Goal: Task Accomplishment & Management: Manage account settings

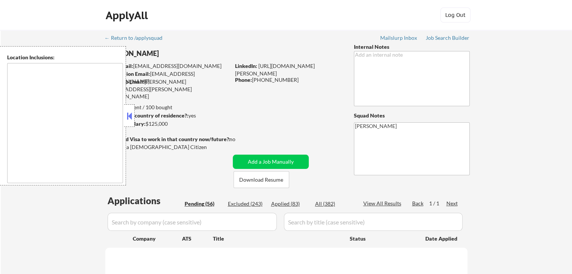
select select ""pending""
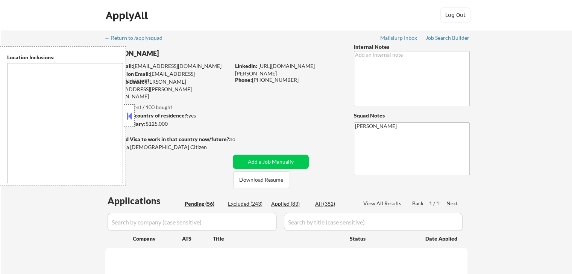
select select ""pending""
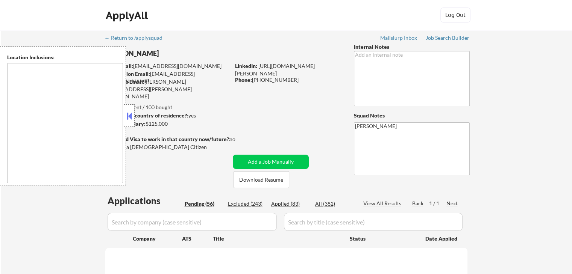
select select ""pending""
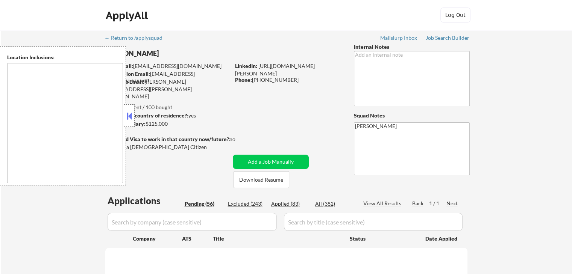
select select ""pending""
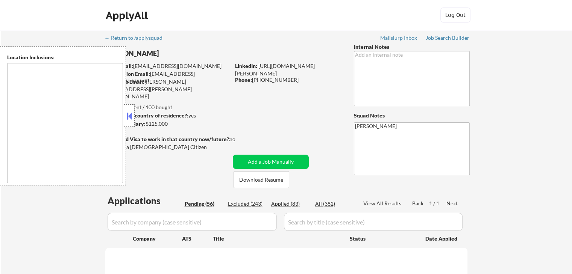
select select ""pending""
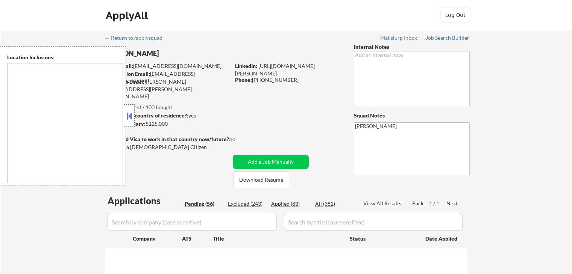
select select ""pending""
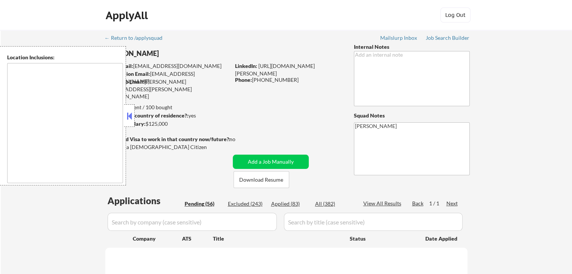
select select ""pending""
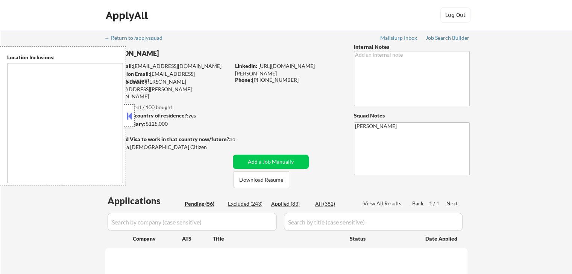
select select ""pending""
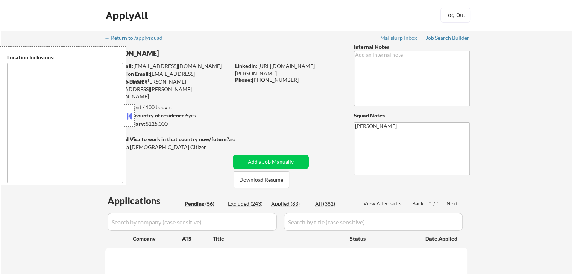
select select ""pending""
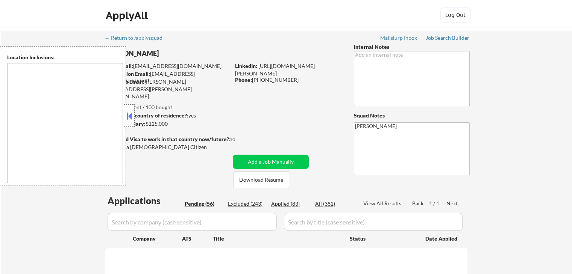
select select ""pending""
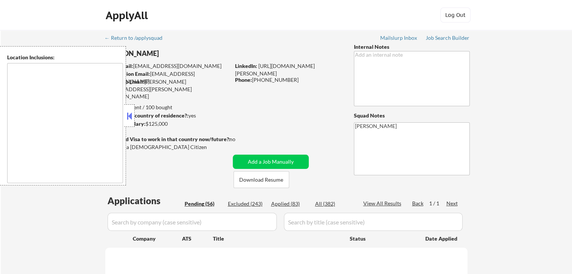
select select ""pending""
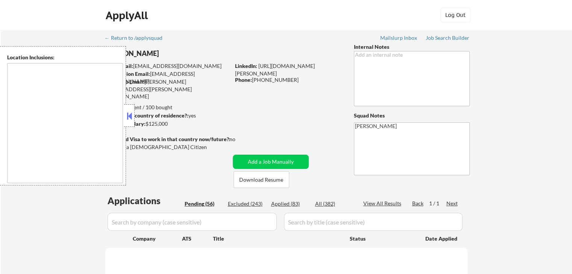
select select ""pending""
type textarea "remote"
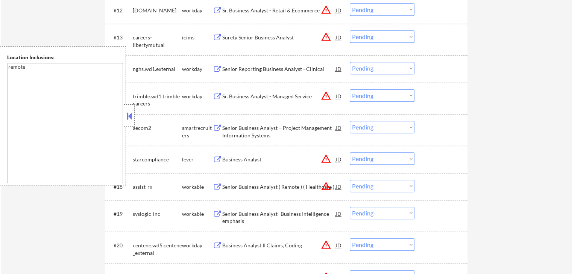
scroll to position [602, 0]
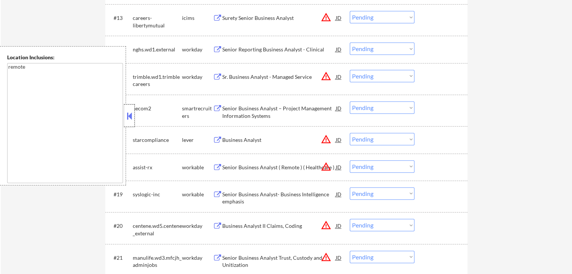
click at [124, 113] on div at bounding box center [129, 116] width 11 height 23
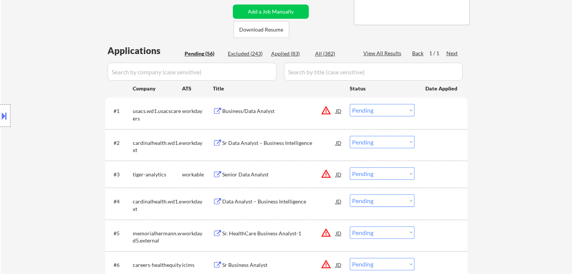
scroll to position [226, 0]
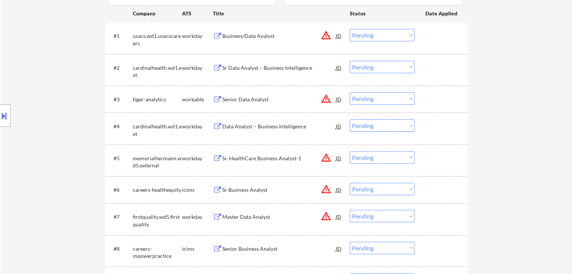
click at [215, 99] on button at bounding box center [217, 99] width 9 height 7
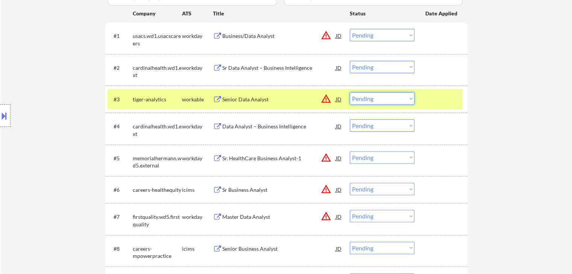
click at [365, 98] on select "Choose an option... Pending Applied Excluded (Questions) Excluded (Expired) Exc…" at bounding box center [382, 98] width 65 height 12
click at [350, 92] on select "Choose an option... Pending Applied Excluded (Questions) Excluded (Expired) Exc…" at bounding box center [382, 98] width 65 height 12
select select ""pending""
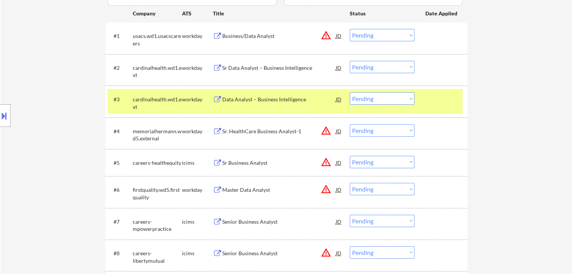
click at [241, 67] on div "Sr Data Analyst – Business Intelligence" at bounding box center [279, 68] width 114 height 8
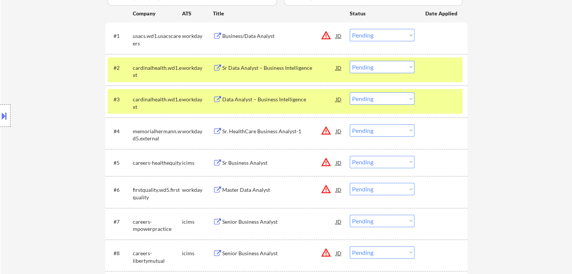
click at [237, 38] on div "Business/Data Analyst" at bounding box center [279, 36] width 114 height 8
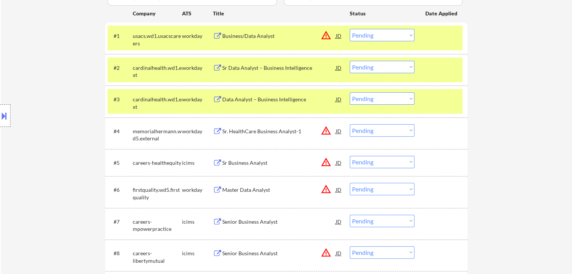
click at [0, 112] on button at bounding box center [4, 116] width 8 height 12
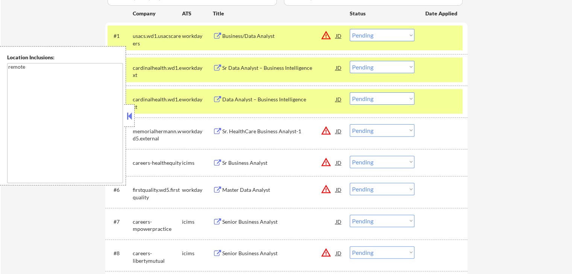
click at [383, 69] on select "Choose an option... Pending Applied Excluded (Questions) Excluded (Expired) Exc…" at bounding box center [382, 67] width 65 height 12
click at [350, 61] on select "Choose an option... Pending Applied Excluded (Questions) Excluded (Expired) Exc…" at bounding box center [382, 67] width 65 height 12
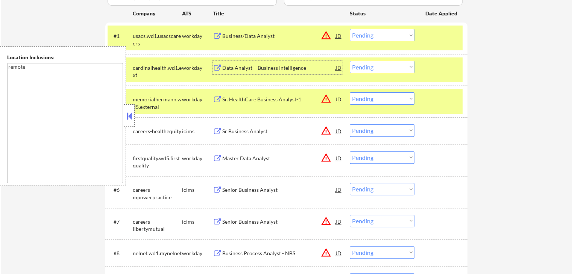
click at [261, 68] on div "Data Analyst – Business Intelligence" at bounding box center [279, 68] width 114 height 8
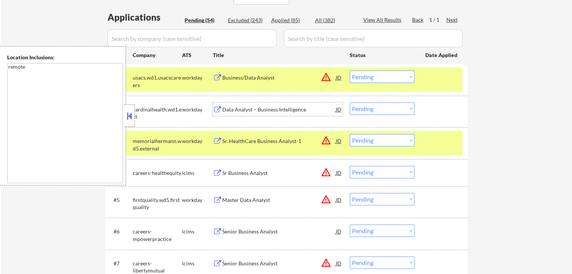
scroll to position [188, 0]
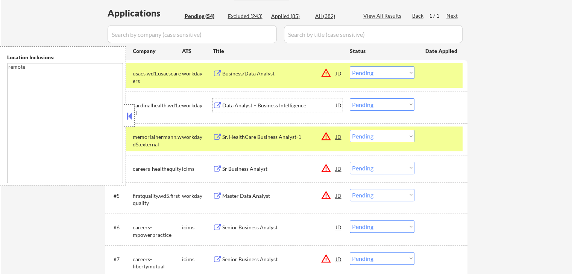
click at [379, 99] on select "Choose an option... Pending Applied Excluded (Questions) Excluded (Expired) Exc…" at bounding box center [382, 104] width 65 height 12
click at [350, 98] on select "Choose an option... Pending Applied Excluded (Questions) Excluded (Expired) Exc…" at bounding box center [382, 104] width 65 height 12
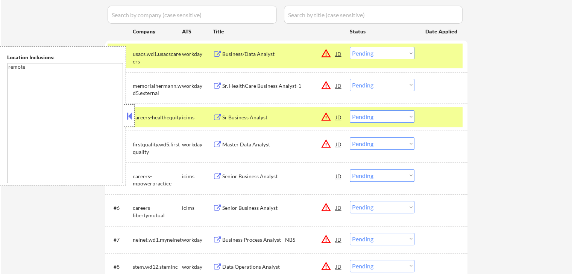
scroll to position [226, 0]
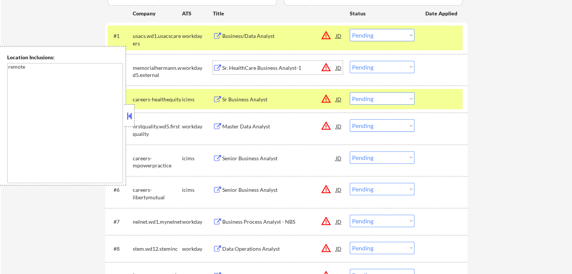
click at [234, 66] on div "Sr. HealthCare Business Analyst-1" at bounding box center [279, 68] width 114 height 8
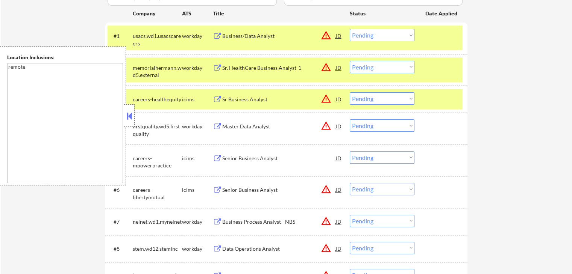
click at [233, 127] on div "Master Data Analyst" at bounding box center [279, 127] width 114 height 8
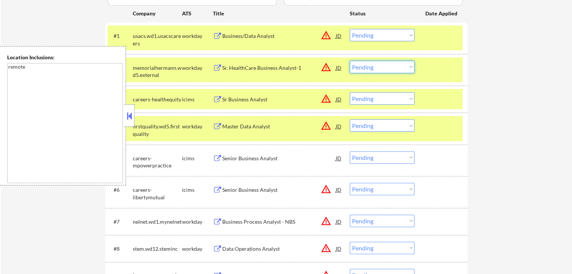
click at [373, 62] on select "Choose an option... Pending Applied Excluded (Questions) Excluded (Expired) Exc…" at bounding box center [382, 67] width 65 height 12
click at [350, 61] on select "Choose an option... Pending Applied Excluded (Questions) Excluded (Expired) Exc…" at bounding box center [382, 67] width 65 height 12
select select ""pending""
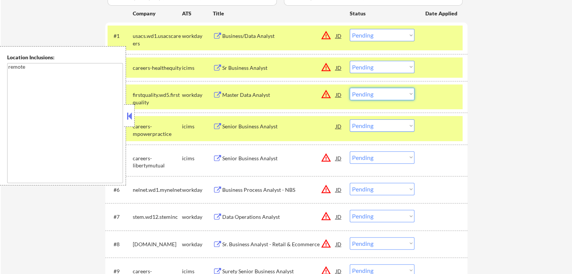
click at [365, 95] on select "Choose an option... Pending Applied Excluded (Questions) Excluded (Expired) Exc…" at bounding box center [382, 94] width 65 height 12
click at [350, 88] on select "Choose an option... Pending Applied Excluded (Questions) Excluded (Expired) Exc…" at bounding box center [382, 94] width 65 height 12
select select ""pending""
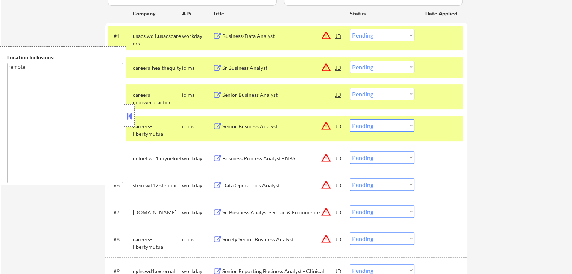
click at [364, 33] on select "Choose an option... Pending Applied Excluded (Questions) Excluded (Expired) Exc…" at bounding box center [382, 35] width 65 height 12
click at [350, 29] on select "Choose an option... Pending Applied Excluded (Questions) Excluded (Expired) Exc…" at bounding box center [382, 35] width 65 height 12
select select ""pending""
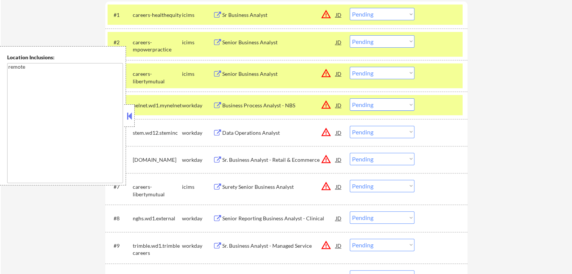
scroll to position [263, 0]
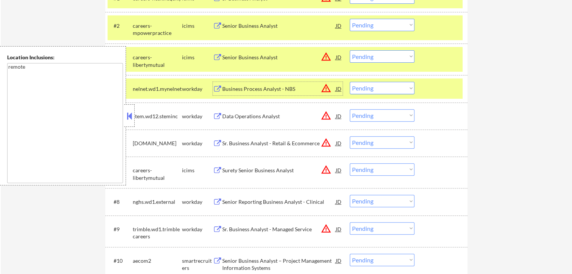
click at [232, 89] on div "Business Process Analyst - NBS" at bounding box center [279, 89] width 114 height 8
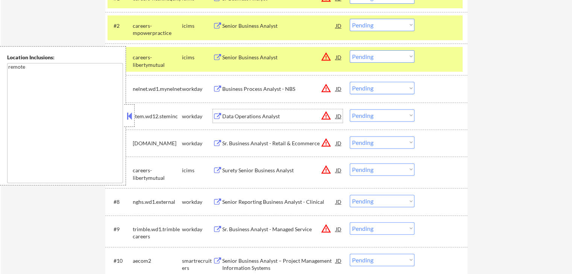
click at [230, 113] on div "Data Operations Analyst" at bounding box center [279, 117] width 114 height 8
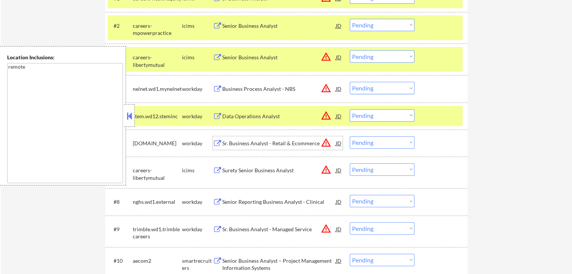
click at [227, 145] on div "Sr. Business Analyst - Retail & Ecommerce" at bounding box center [279, 144] width 114 height 8
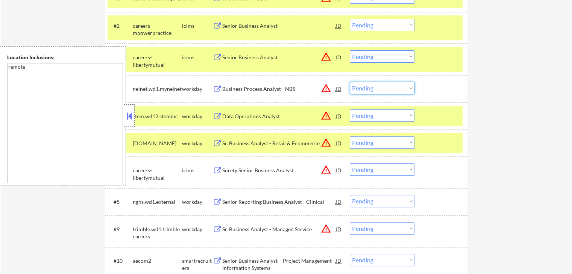
click at [374, 86] on select "Choose an option... Pending Applied Excluded (Questions) Excluded (Expired) Exc…" at bounding box center [382, 88] width 65 height 12
click at [350, 82] on select "Choose an option... Pending Applied Excluded (Questions) Excluded (Expired) Exc…" at bounding box center [382, 88] width 65 height 12
select select ""pending""
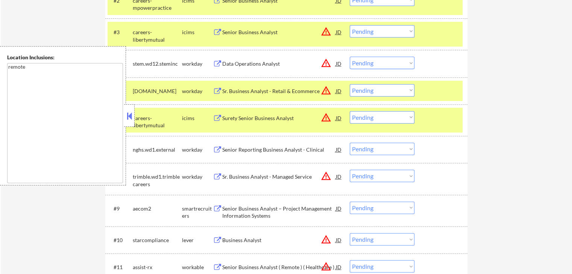
scroll to position [301, 0]
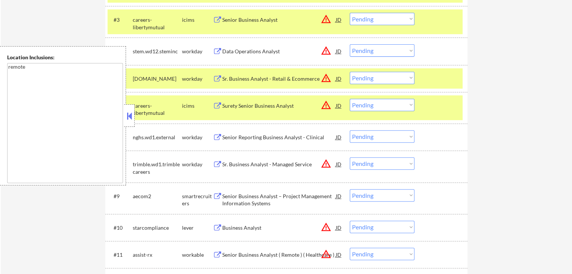
click at [381, 78] on select "Choose an option... Pending Applied Excluded (Questions) Excluded (Expired) Exc…" at bounding box center [382, 78] width 65 height 12
click at [350, 72] on select "Choose an option... Pending Applied Excluded (Questions) Excluded (Expired) Exc…" at bounding box center [382, 78] width 65 height 12
select select ""pending""
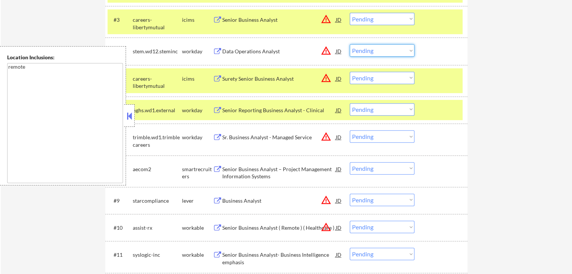
click at [361, 49] on select "Choose an option... Pending Applied Excluded (Questions) Excluded (Expired) Exc…" at bounding box center [382, 50] width 65 height 12
click at [350, 44] on select "Choose an option... Pending Applied Excluded (Questions) Excluded (Expired) Exc…" at bounding box center [382, 50] width 65 height 12
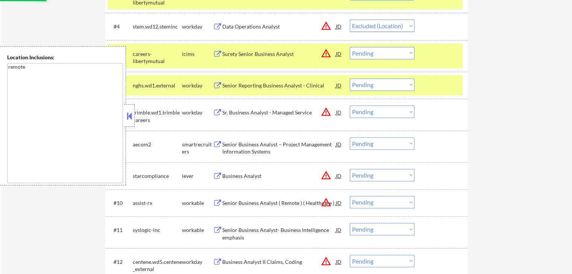
scroll to position [338, 0]
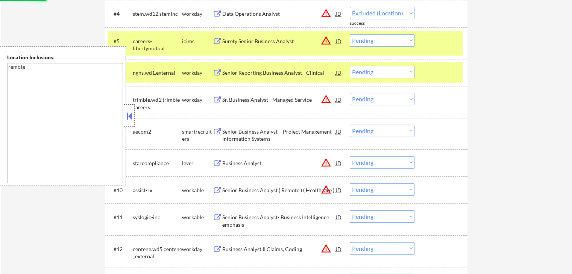
select select ""pending""
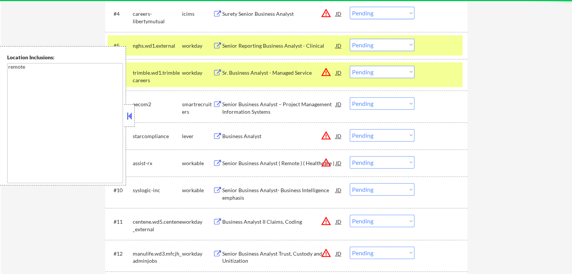
click at [229, 48] on div "Senior Reporting Business Analyst - Clinical" at bounding box center [279, 46] width 114 height 8
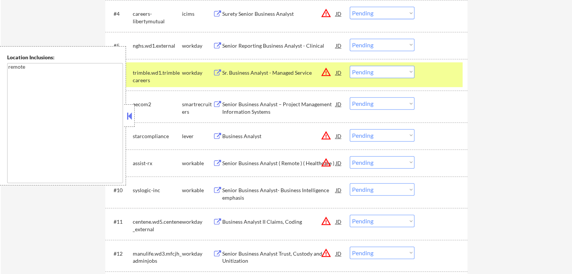
click at [217, 71] on button at bounding box center [217, 73] width 9 height 7
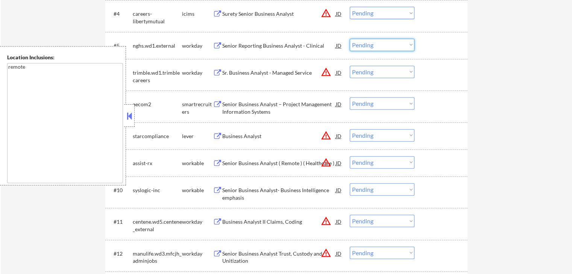
click at [364, 43] on select "Choose an option... Pending Applied Excluded (Questions) Excluded (Expired) Exc…" at bounding box center [382, 45] width 65 height 12
click at [350, 39] on select "Choose an option... Pending Applied Excluded (Questions) Excluded (Expired) Exc…" at bounding box center [382, 45] width 65 height 12
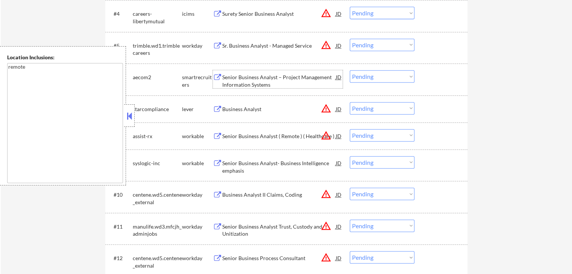
click at [251, 79] on div "Senior Business Analyst – Project Management Information Systems" at bounding box center [279, 81] width 114 height 15
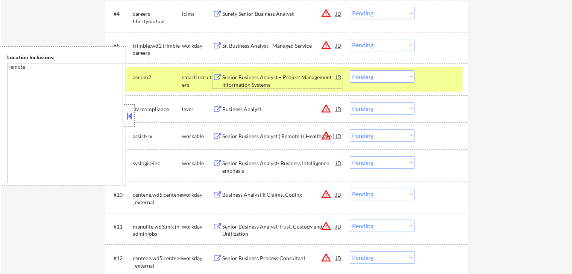
click at [373, 46] on select "Choose an option... Pending Applied Excluded (Questions) Excluded (Expired) Exc…" at bounding box center [382, 45] width 65 height 12
click at [350, 39] on select "Choose an option... Pending Applied Excluded (Questions) Excluded (Expired) Exc…" at bounding box center [382, 45] width 65 height 12
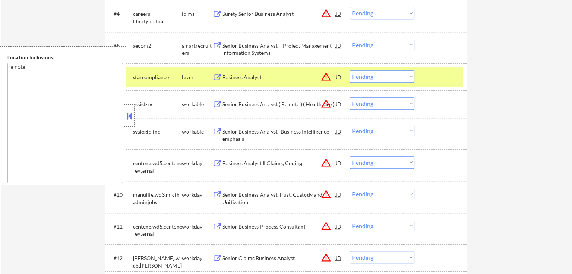
click at [376, 48] on select "Choose an option... Pending Applied Excluded (Questions) Excluded (Expired) Exc…" at bounding box center [382, 45] width 65 height 12
click at [350, 39] on select "Choose an option... Pending Applied Excluded (Questions) Excluded (Expired) Exc…" at bounding box center [382, 45] width 65 height 12
click at [235, 77] on div "Business Analyst" at bounding box center [279, 78] width 114 height 8
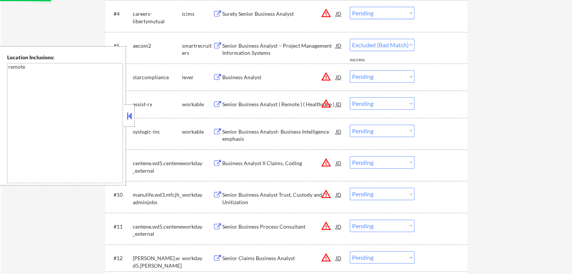
select select ""pending""
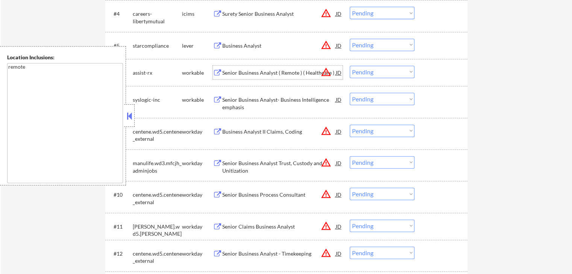
click at [223, 73] on div "Senior Business Analyst ( Remote ) ( Healthcare )" at bounding box center [279, 73] width 114 height 8
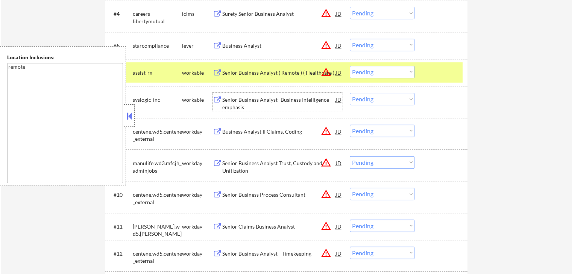
click at [223, 100] on div "Senior Business Analyst- Business Intelligence emphasis" at bounding box center [279, 103] width 114 height 15
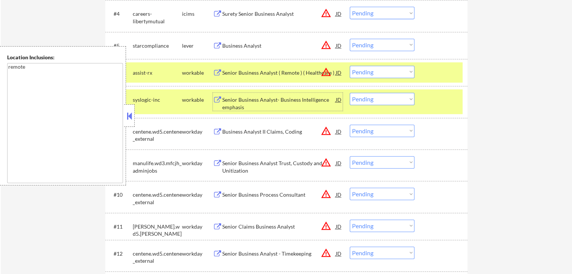
click at [378, 70] on select "Choose an option... Pending Applied Excluded (Questions) Excluded (Expired) Exc…" at bounding box center [382, 72] width 65 height 12
click at [350, 66] on select "Choose an option... Pending Applied Excluded (Questions) Excluded (Expired) Exc…" at bounding box center [382, 72] width 65 height 12
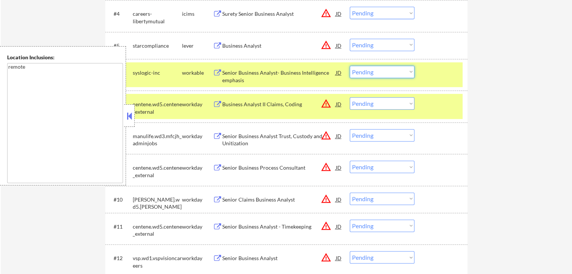
drag, startPoint x: 360, startPoint y: 74, endPoint x: 369, endPoint y: 77, distance: 9.4
click at [361, 74] on select "Choose an option... Pending Applied Excluded (Questions) Excluded (Expired) Exc…" at bounding box center [382, 72] width 65 height 12
select select ""applied""
click at [350, 66] on select "Choose an option... Pending Applied Excluded (Questions) Excluded (Expired) Exc…" at bounding box center [382, 72] width 65 height 12
click at [375, 46] on select "Choose an option... Pending Applied Excluded (Questions) Excluded (Expired) Exc…" at bounding box center [382, 45] width 65 height 12
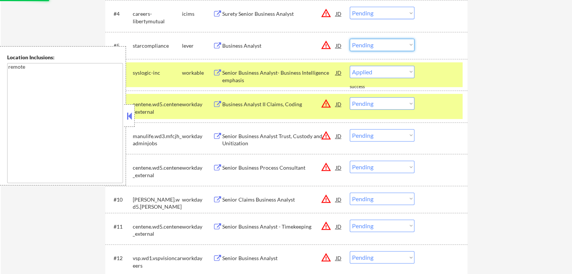
select select ""applied""
click at [350, 39] on select "Choose an option... Pending Applied Excluded (Questions) Excluded (Expired) Exc…" at bounding box center [382, 45] width 65 height 12
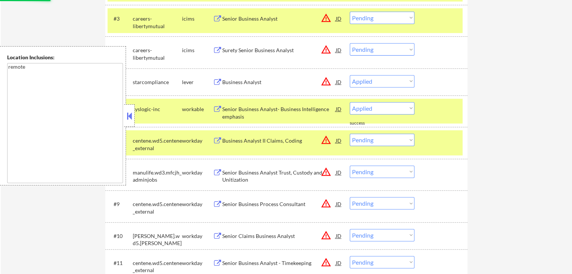
scroll to position [263, 0]
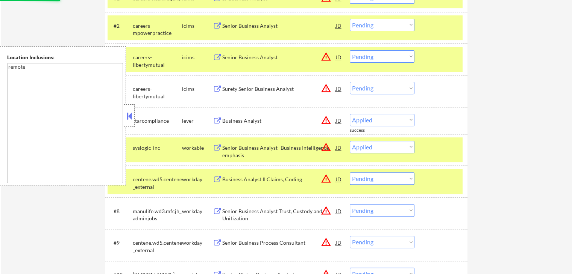
select select ""pending""
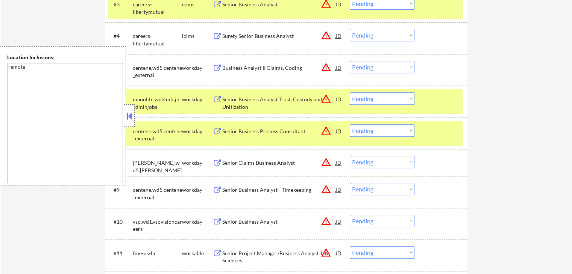
scroll to position [338, 0]
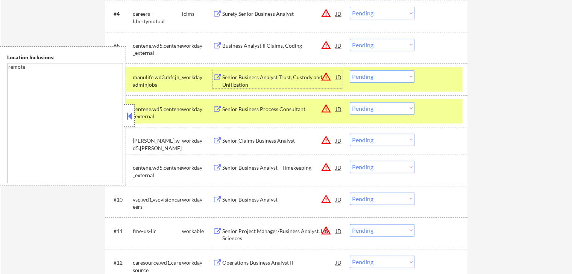
click at [232, 77] on div "Senior Business Analyst Trust, Custody and Unitization" at bounding box center [279, 81] width 114 height 15
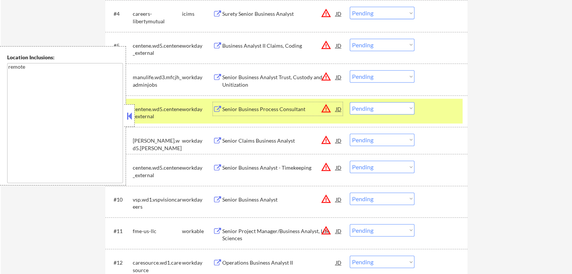
click at [238, 106] on div "Senior Business Process Consultant" at bounding box center [279, 110] width 114 height 8
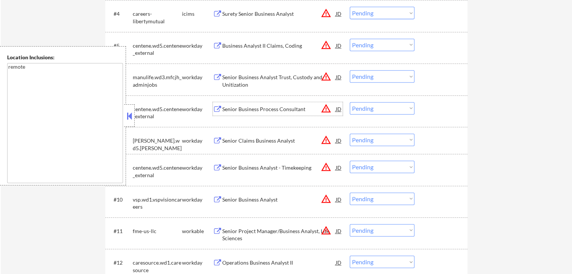
drag, startPoint x: 379, startPoint y: 108, endPoint x: 383, endPoint y: 112, distance: 6.4
click at [379, 108] on select "Choose an option... Pending Applied Excluded (Questions) Excluded (Expired) Exc…" at bounding box center [382, 108] width 65 height 12
select select ""excluded__expired_""
click at [350, 102] on select "Choose an option... Pending Applied Excluded (Questions) Excluded (Expired) Exc…" at bounding box center [382, 108] width 65 height 12
click at [377, 78] on select "Choose an option... Pending Applied Excluded (Questions) Excluded (Expired) Exc…" at bounding box center [382, 76] width 65 height 12
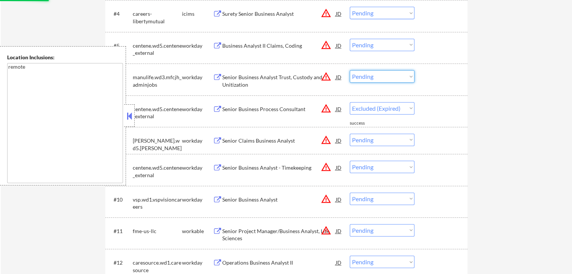
select select ""excluded__expired_""
click at [350, 70] on select "Choose an option... Pending Applied Excluded (Questions) Excluded (Expired) Exc…" at bounding box center [382, 76] width 65 height 12
click at [380, 42] on select "Choose an option... Pending Applied Excluded (Questions) Excluded (Expired) Exc…" at bounding box center [382, 45] width 65 height 12
select select ""pending""
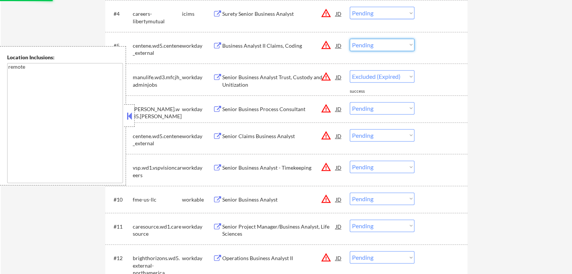
select select ""pending""
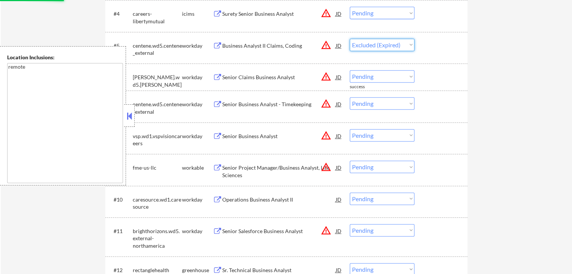
click at [350, 39] on select "Choose an option... Pending Applied Excluded (Questions) Excluded (Expired) Exc…" at bounding box center [382, 45] width 65 height 12
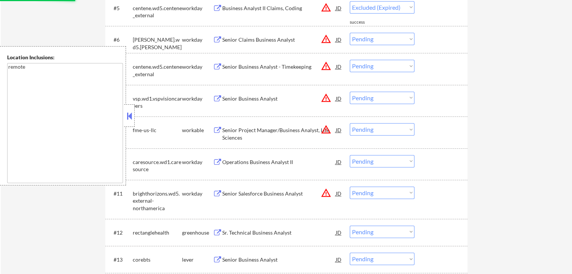
select select ""pending""
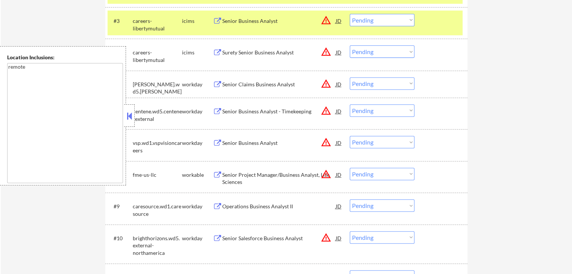
scroll to position [301, 0]
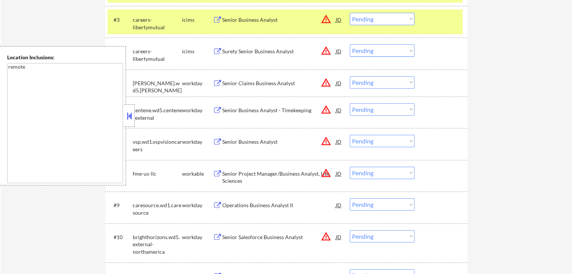
click at [246, 86] on div "Senior Claims Business Analyst" at bounding box center [279, 84] width 114 height 8
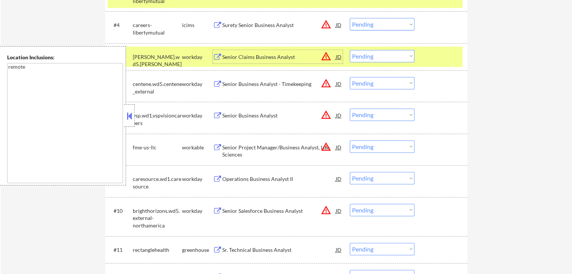
scroll to position [338, 0]
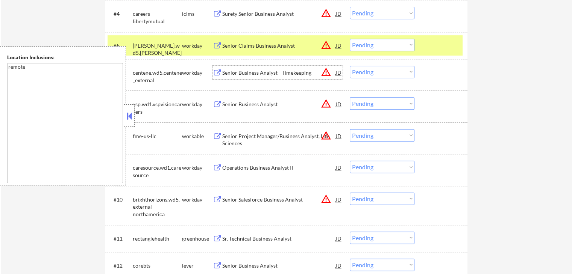
click at [235, 73] on div "Senior Business Analyst - Timekeeping" at bounding box center [279, 73] width 114 height 8
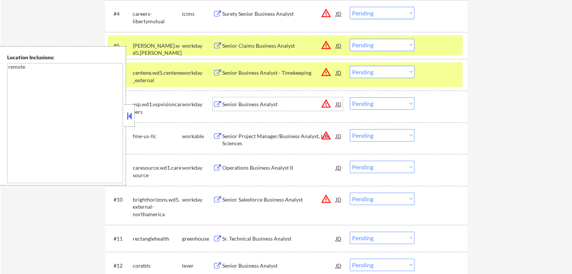
click at [240, 103] on div "Senior Business Analyst" at bounding box center [279, 105] width 114 height 8
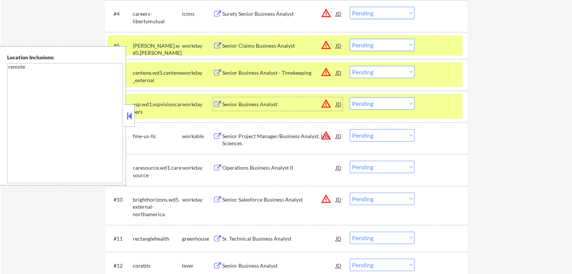
scroll to position [376, 0]
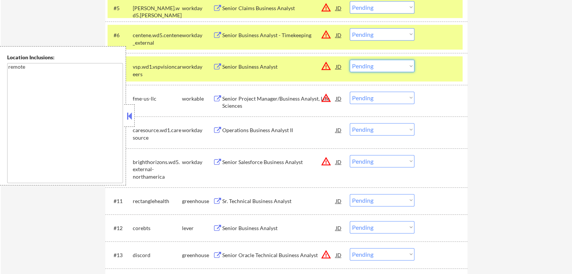
drag, startPoint x: 374, startPoint y: 65, endPoint x: 377, endPoint y: 70, distance: 5.4
click at [374, 65] on select "Choose an option... Pending Applied Excluded (Questions) Excluded (Expired) Exc…" at bounding box center [382, 66] width 65 height 12
click at [350, 60] on select "Choose an option... Pending Applied Excluded (Questions) Excluded (Expired) Exc…" at bounding box center [382, 66] width 65 height 12
select select ""pending""
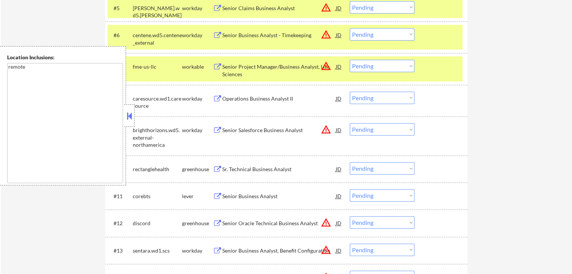
scroll to position [338, 0]
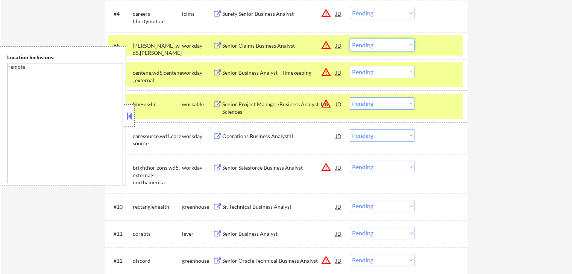
drag, startPoint x: 378, startPoint y: 45, endPoint x: 379, endPoint y: 50, distance: 4.6
click at [378, 45] on select "Choose an option... Pending Applied Excluded (Questions) Excluded (Expired) Exc…" at bounding box center [382, 45] width 65 height 12
click at [350, 39] on select "Choose an option... Pending Applied Excluded (Questions) Excluded (Expired) Exc…" at bounding box center [382, 45] width 65 height 12
select select ""pending""
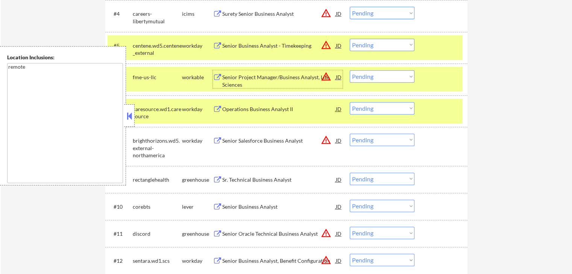
click at [259, 77] on div "Senior Project Manager/Business Analyst, Life Sciences" at bounding box center [279, 81] width 114 height 15
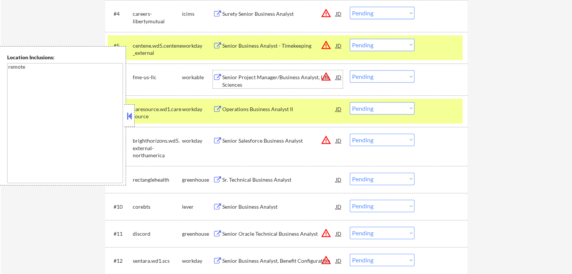
drag, startPoint x: 371, startPoint y: 77, endPoint x: 374, endPoint y: 80, distance: 4.5
click at [372, 78] on select "Choose an option... Pending Applied Excluded (Questions) Excluded (Expired) Exc…" at bounding box center [382, 76] width 65 height 12
click at [350, 70] on select "Choose an option... Pending Applied Excluded (Questions) Excluded (Expired) Exc…" at bounding box center [382, 76] width 65 height 12
select select ""pending""
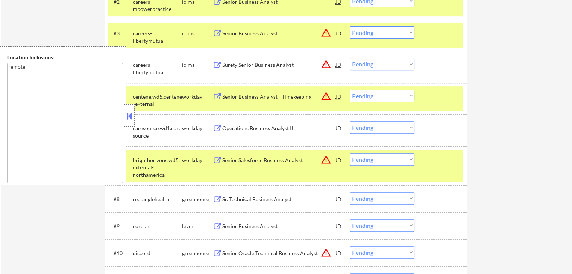
scroll to position [301, 0]
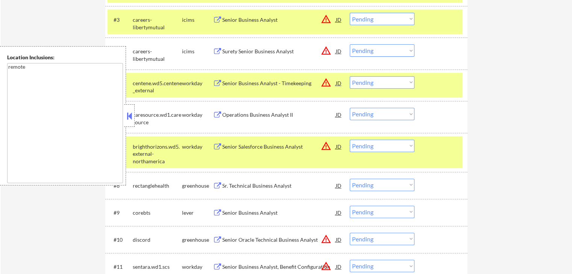
drag, startPoint x: 379, startPoint y: 82, endPoint x: 379, endPoint y: 87, distance: 5.6
click at [379, 83] on select "Choose an option... Pending Applied Excluded (Questions) Excluded (Expired) Exc…" at bounding box center [382, 82] width 65 height 12
click at [350, 76] on select "Choose an option... Pending Applied Excluded (Questions) Excluded (Expired) Exc…" at bounding box center [382, 82] width 65 height 12
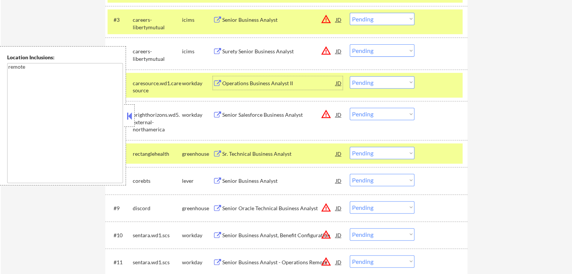
click at [246, 82] on div "Operations Business Analyst II" at bounding box center [279, 84] width 114 height 8
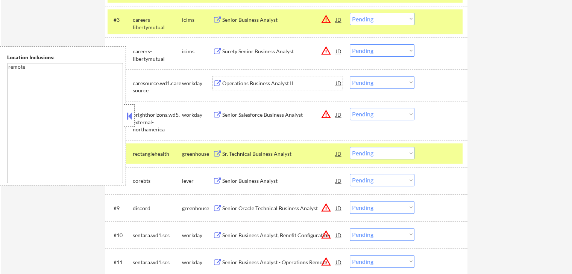
click at [384, 82] on select "Choose an option... Pending Applied Excluded (Questions) Excluded (Expired) Exc…" at bounding box center [382, 82] width 65 height 12
click at [350, 76] on select "Choose an option... Pending Applied Excluded (Questions) Excluded (Expired) Exc…" at bounding box center [382, 82] width 65 height 12
click at [236, 115] on div "Senior Salesforce Business Analyst" at bounding box center [279, 115] width 114 height 8
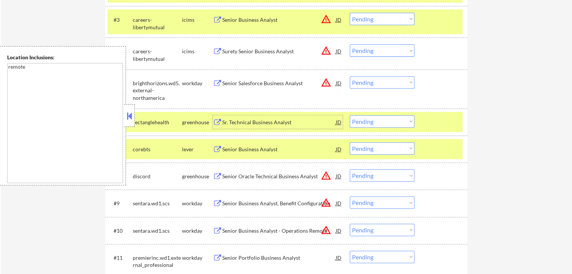
scroll to position [338, 0]
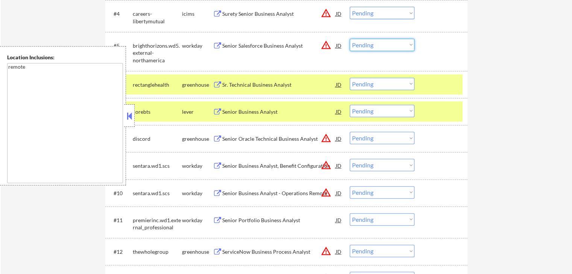
drag, startPoint x: 386, startPoint y: 41, endPoint x: 388, endPoint y: 47, distance: 6.2
click at [387, 41] on select "Choose an option... Pending Applied Excluded (Questions) Excluded (Expired) Exc…" at bounding box center [382, 45] width 65 height 12
click at [350, 39] on select "Choose an option... Pending Applied Excluded (Questions) Excluded (Expired) Exc…" at bounding box center [382, 45] width 65 height 12
click at [250, 86] on div "Sr. Technical Business Analyst" at bounding box center [279, 85] width 114 height 8
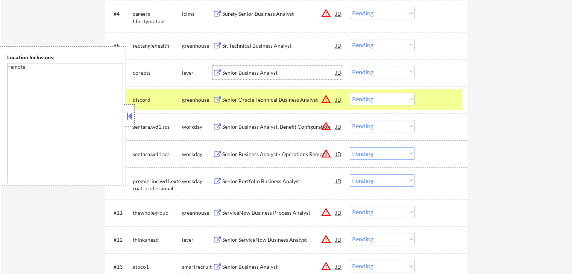
click at [242, 74] on div "Senior Business Analyst" at bounding box center [279, 73] width 114 height 8
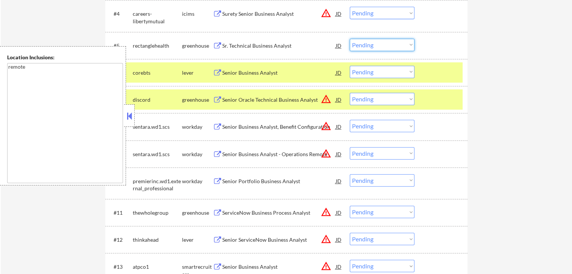
drag, startPoint x: 357, startPoint y: 44, endPoint x: 362, endPoint y: 49, distance: 7.2
click at [357, 44] on select "Choose an option... Pending Applied Excluded (Questions) Excluded (Expired) Exc…" at bounding box center [382, 45] width 65 height 12
click at [350, 39] on select "Choose an option... Pending Applied Excluded (Questions) Excluded (Expired) Exc…" at bounding box center [382, 45] width 65 height 12
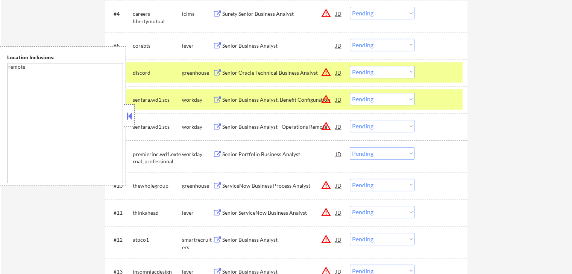
click at [376, 44] on select "Choose an option... Pending Applied Excluded (Questions) Excluded (Expired) Exc…" at bounding box center [382, 45] width 65 height 12
click at [350, 39] on select "Choose an option... Pending Applied Excluded (Questions) Excluded (Expired) Exc…" at bounding box center [382, 45] width 65 height 12
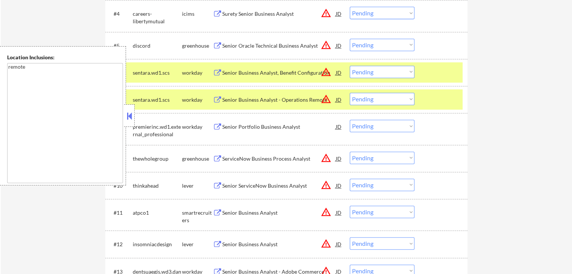
click at [238, 45] on div "Senior Oracle Technical Business Analyst" at bounding box center [279, 46] width 114 height 8
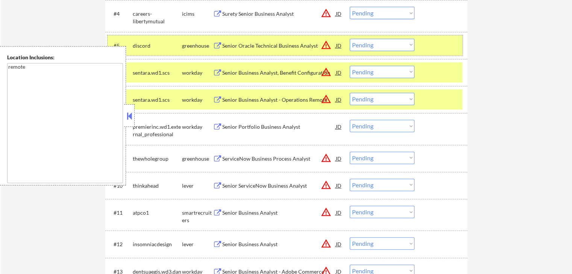
click at [371, 36] on div "#5 discord greenhouse Senior Oracle Technical Business Analyst JD warning_amber…" at bounding box center [285, 45] width 355 height 20
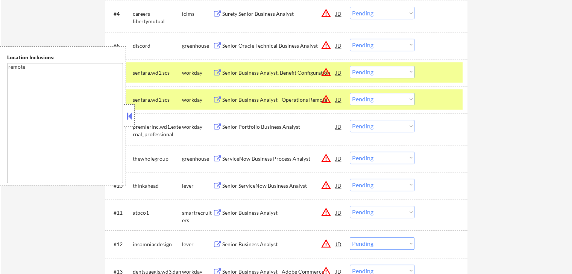
click at [376, 42] on select "Choose an option... Pending Applied Excluded (Questions) Excluded (Expired) Exc…" at bounding box center [382, 45] width 65 height 12
click at [350, 39] on select "Choose an option... Pending Applied Excluded (Questions) Excluded (Expired) Exc…" at bounding box center [382, 45] width 65 height 12
click at [232, 161] on div "ServiceNow Business Process Analyst" at bounding box center [279, 159] width 114 height 8
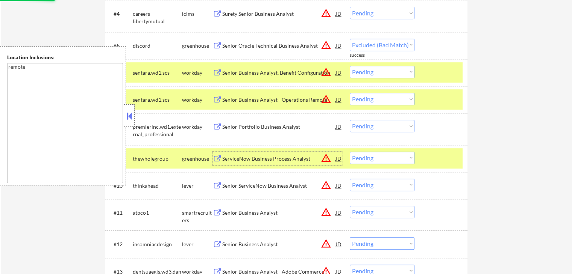
select select ""pending""
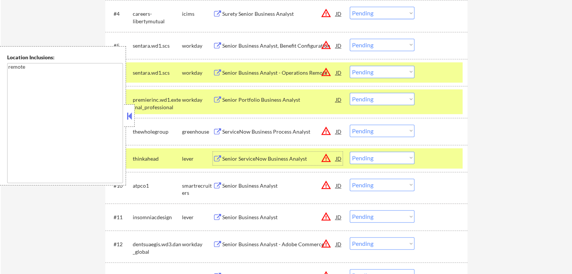
click at [236, 158] on div "Senior ServiceNow Business Analyst" at bounding box center [279, 159] width 114 height 8
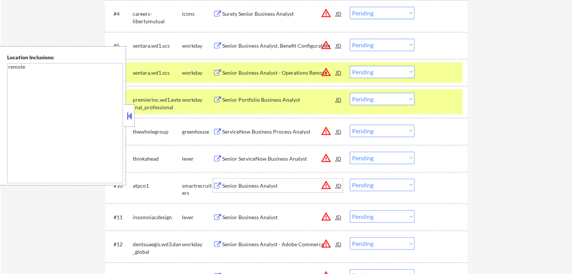
click at [224, 185] on div "Senior Business Analyst" at bounding box center [279, 186] width 114 height 8
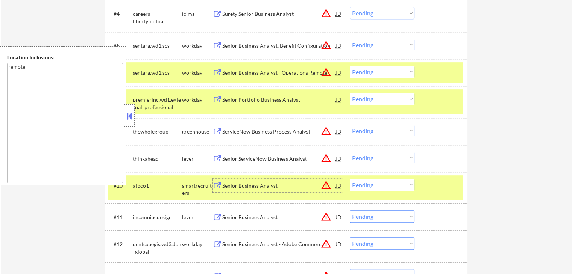
click at [225, 214] on div "Senior Business Analyst" at bounding box center [279, 218] width 114 height 8
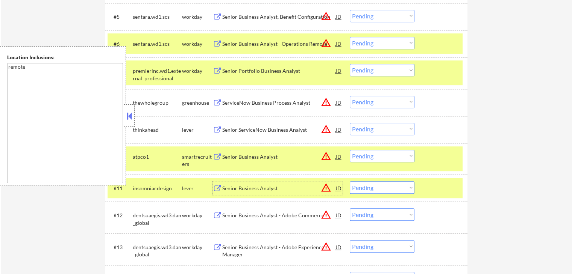
scroll to position [376, 0]
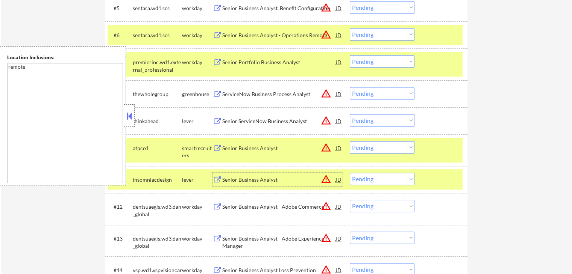
click at [374, 148] on select "Choose an option... Pending Applied Excluded (Questions) Excluded (Expired) Exc…" at bounding box center [382, 147] width 65 height 12
click at [350, 141] on select "Choose an option... Pending Applied Excluded (Questions) Excluded (Expired) Exc…" at bounding box center [382, 147] width 65 height 12
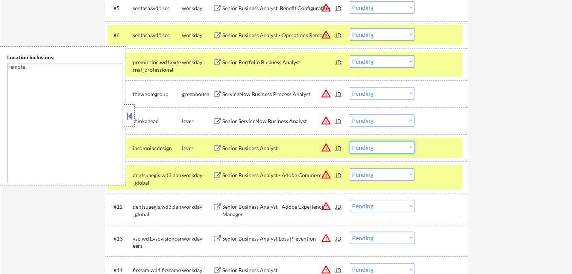
click at [369, 147] on select "Choose an option... Pending Applied Excluded (Questions) Excluded (Expired) Exc…" at bounding box center [382, 147] width 65 height 12
click at [350, 141] on select "Choose an option... Pending Applied Excluded (Questions) Excluded (Expired) Exc…" at bounding box center [382, 147] width 65 height 12
select select ""pending""
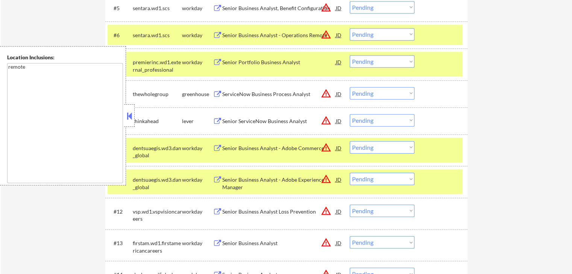
drag, startPoint x: 368, startPoint y: 91, endPoint x: 370, endPoint y: 97, distance: 6.2
click at [369, 92] on select "Choose an option... Pending Applied Excluded (Questions) Excluded (Expired) Exc…" at bounding box center [382, 93] width 65 height 12
click at [350, 87] on select "Choose an option... Pending Applied Excluded (Questions) Excluded (Expired) Exc…" at bounding box center [382, 93] width 65 height 12
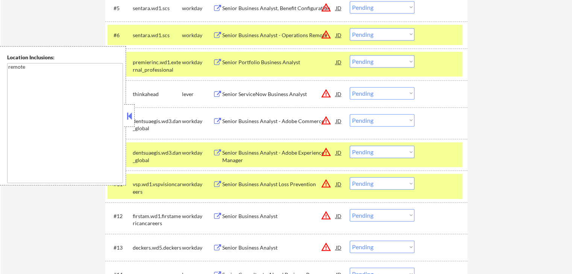
click at [391, 87] on select "Choose an option... Pending Applied Excluded (Questions) Excluded (Expired) Exc…" at bounding box center [382, 93] width 65 height 12
click at [350, 87] on select "Choose an option... Pending Applied Excluded (Questions) Excluded (Expired) Exc…" at bounding box center [382, 93] width 65 height 12
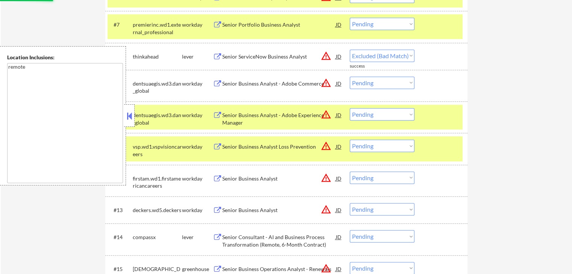
select select ""pending""
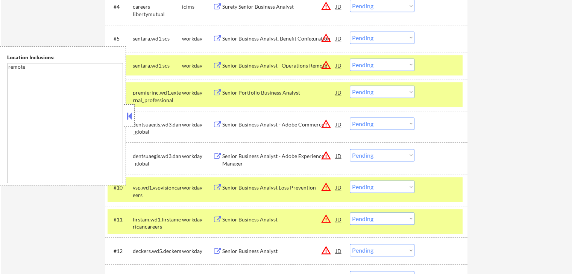
scroll to position [338, 0]
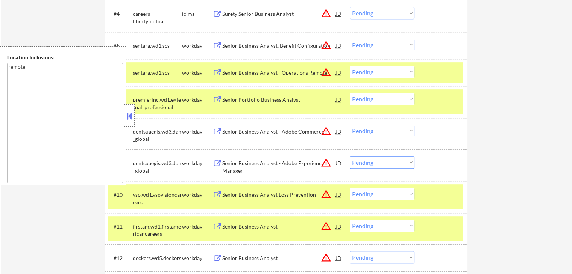
click at [455, 77] on div at bounding box center [441, 73] width 33 height 14
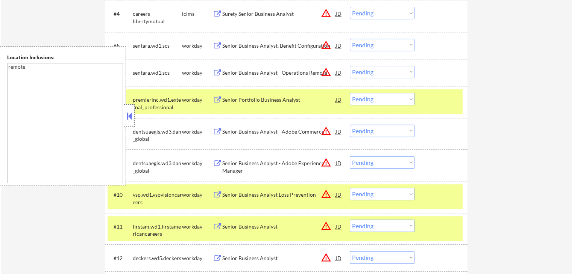
click at [438, 106] on div at bounding box center [441, 100] width 33 height 14
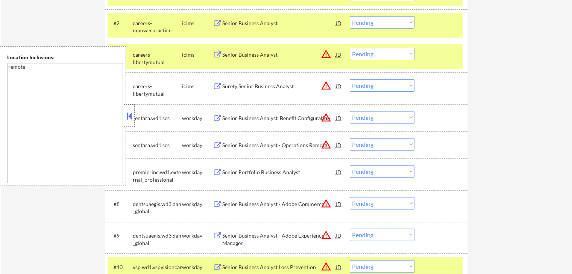
scroll to position [263, 0]
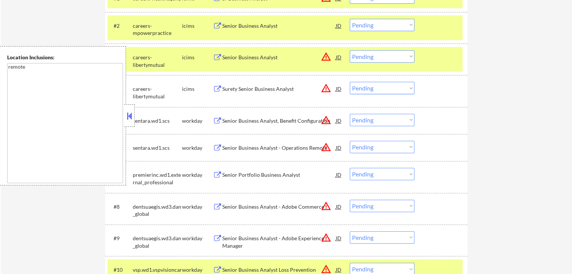
click at [230, 117] on div "Senior Business Analyst, Benefit Configuration" at bounding box center [279, 121] width 114 height 14
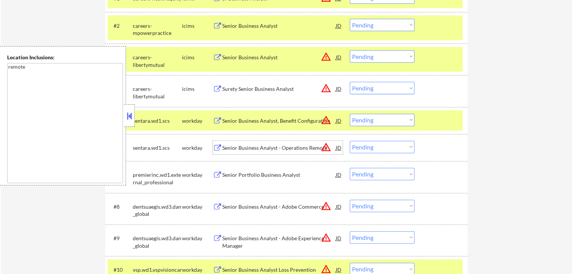
drag, startPoint x: 223, startPoint y: 143, endPoint x: 222, endPoint y: 164, distance: 21.1
click at [223, 143] on div "Senior Business Analyst - Operations Remote" at bounding box center [279, 148] width 114 height 14
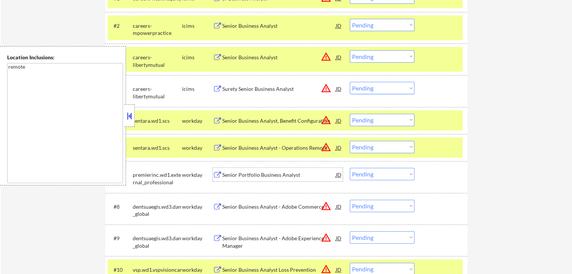
click at [223, 172] on div "Senior Portfolio Business Analyst" at bounding box center [279, 175] width 114 height 8
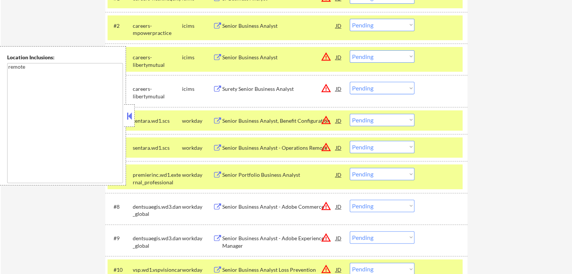
click at [224, 207] on div "Senior Business Analyst - Adobe Commerce" at bounding box center [279, 207] width 114 height 8
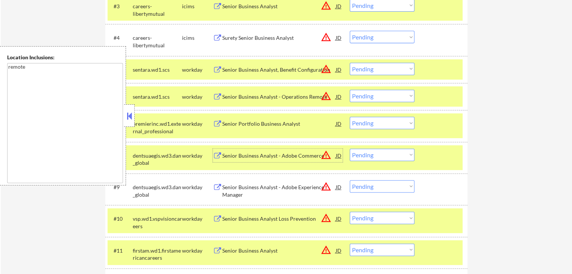
scroll to position [338, 0]
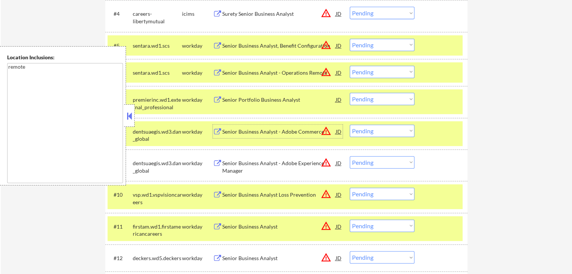
click at [379, 100] on select "Choose an option... Pending Applied Excluded (Questions) Excluded (Expired) Exc…" at bounding box center [382, 99] width 65 height 12
click at [350, 93] on select "Choose an option... Pending Applied Excluded (Questions) Excluded (Expired) Exc…" at bounding box center [382, 99] width 65 height 12
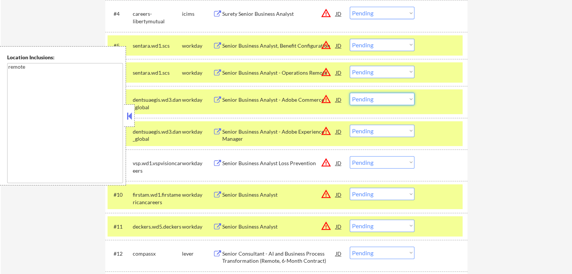
drag, startPoint x: 387, startPoint y: 95, endPoint x: 388, endPoint y: 102, distance: 6.0
click at [387, 95] on select "Choose an option... Pending Applied Excluded (Questions) Excluded (Expired) Exc…" at bounding box center [382, 99] width 65 height 12
click at [350, 93] on select "Choose an option... Pending Applied Excluded (Questions) Excluded (Expired) Exc…" at bounding box center [382, 99] width 65 height 12
click at [292, 127] on div "Senior Business Analyst - Adobe Experience Manager" at bounding box center [279, 134] width 114 height 18
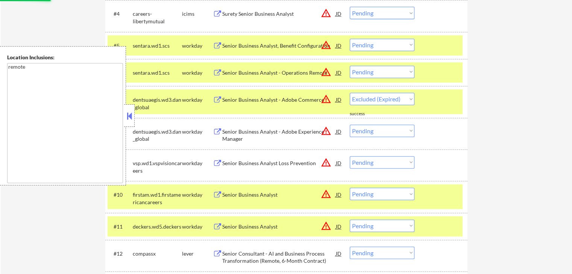
select select ""pending""
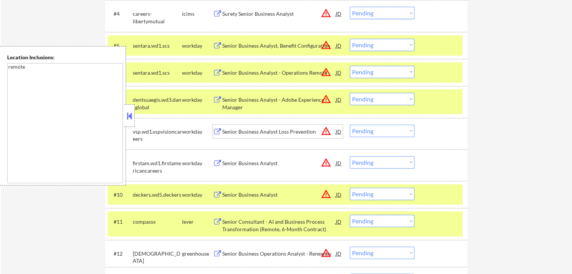
click at [369, 43] on select "Choose an option... Pending Applied Excluded (Questions) Excluded (Expired) Exc…" at bounding box center [382, 45] width 65 height 12
click at [350, 39] on select "Choose an option... Pending Applied Excluded (Questions) Excluded (Expired) Exc…" at bounding box center [382, 45] width 65 height 12
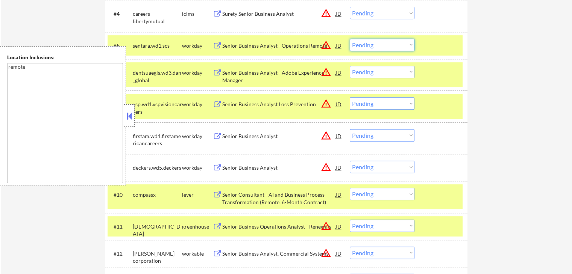
click at [372, 46] on select "Choose an option... Pending Applied Excluded (Questions) Excluded (Expired) Exc…" at bounding box center [382, 45] width 65 height 12
click at [350, 39] on select "Choose an option... Pending Applied Excluded (Questions) Excluded (Expired) Exc…" at bounding box center [382, 45] width 65 height 12
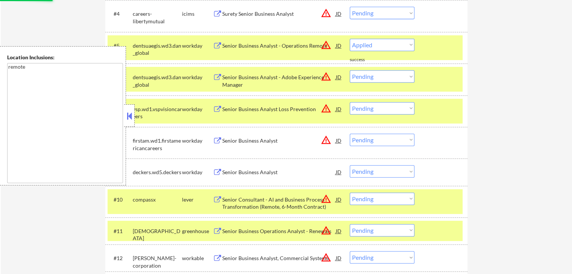
select select ""pending""
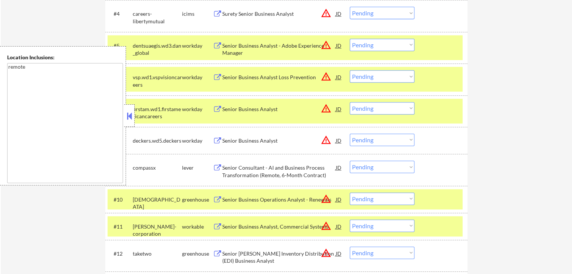
click at [291, 48] on div "Senior Business Analyst - Adobe Experience Manager" at bounding box center [279, 49] width 114 height 15
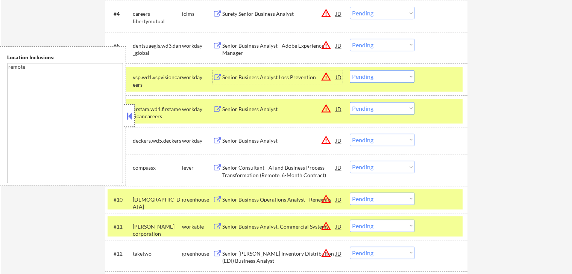
click at [253, 79] on div "Senior Business Analyst Loss Prevention" at bounding box center [279, 78] width 114 height 8
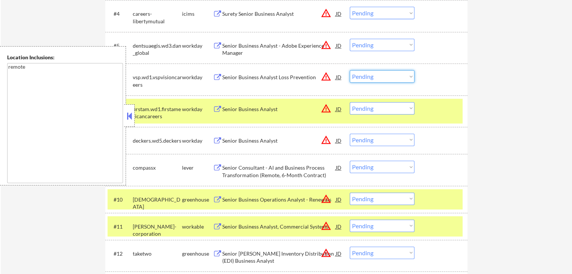
drag, startPoint x: 375, startPoint y: 74, endPoint x: 379, endPoint y: 80, distance: 7.6
click at [375, 74] on select "Choose an option... Pending Applied Excluded (Questions) Excluded (Expired) Exc…" at bounding box center [382, 76] width 65 height 12
click at [350, 70] on select "Choose an option... Pending Applied Excluded (Questions) Excluded (Expired) Exc…" at bounding box center [382, 76] width 65 height 12
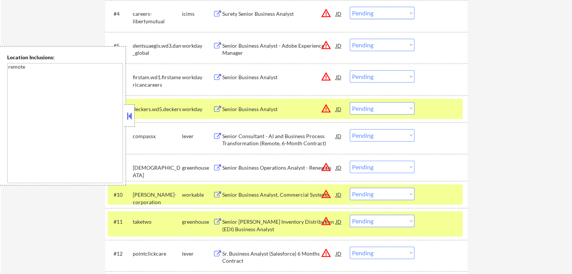
scroll to position [301, 0]
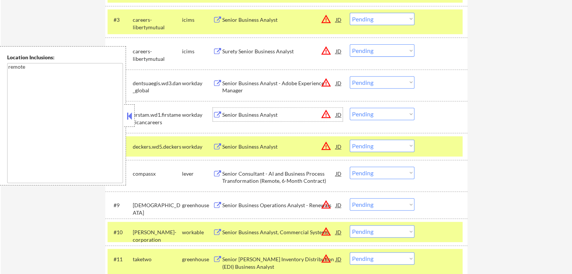
click at [223, 112] on div "Senior Business Analyst" at bounding box center [279, 115] width 114 height 8
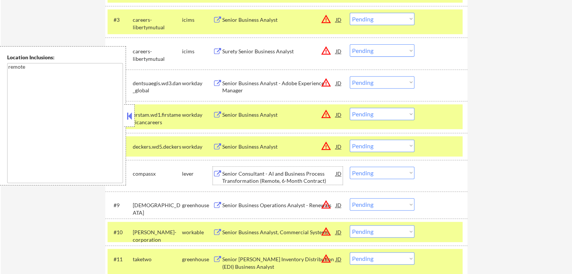
click at [232, 176] on div "Senior Consultant - AI and Business Process Transformation (Remote, 6-Month Con…" at bounding box center [279, 177] width 114 height 15
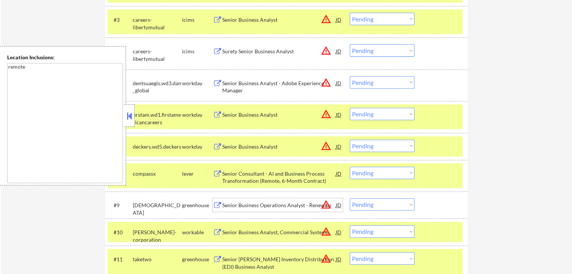
click at [227, 203] on div "Senior Business Operations Analyst - Renewals" at bounding box center [279, 206] width 114 height 8
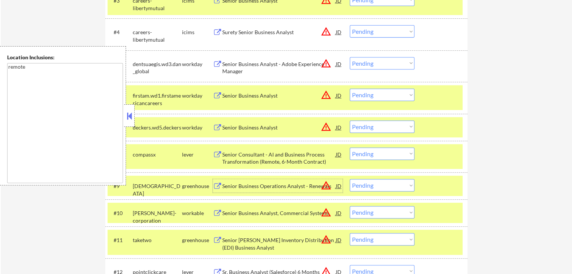
scroll to position [338, 0]
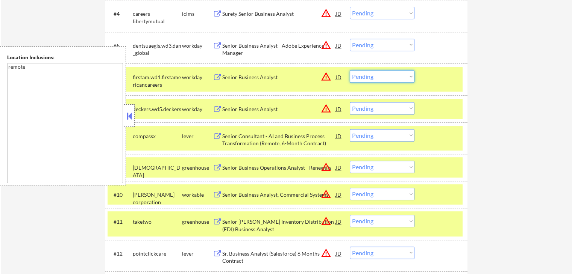
click at [371, 78] on select "Choose an option... Pending Applied Excluded (Questions) Excluded (Expired) Exc…" at bounding box center [382, 76] width 65 height 12
click at [350, 70] on select "Choose an option... Pending Applied Excluded (Questions) Excluded (Expired) Exc…" at bounding box center [382, 76] width 65 height 12
select select ""pending""
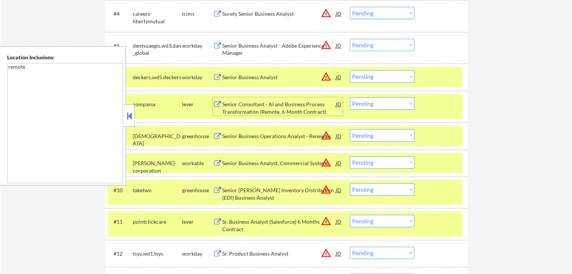
click at [281, 110] on div "Senior Consultant - AI and Business Process Transformation (Remote, 6-Month Con…" at bounding box center [279, 108] width 114 height 15
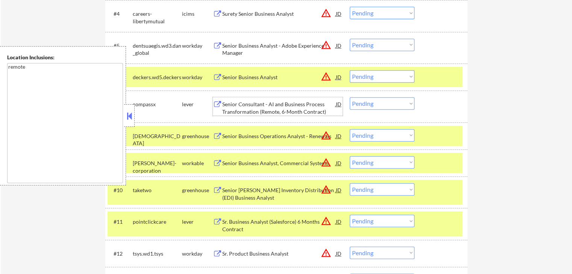
click at [382, 46] on select "Choose an option... Pending Applied Excluded (Questions) Excluded (Expired) Exc…" at bounding box center [382, 45] width 65 height 12
click at [350, 39] on select "Choose an option... Pending Applied Excluded (Questions) Excluded (Expired) Exc…" at bounding box center [382, 45] width 65 height 12
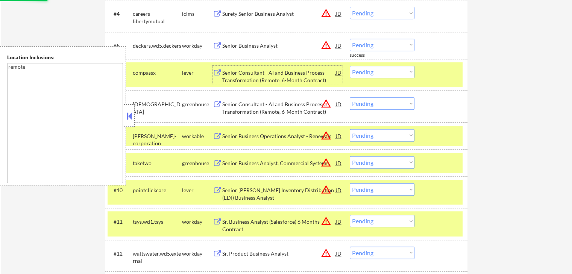
click at [259, 76] on div "Senior Consultant - AI and Business Process Transformation (Remote, 6-Month Con…" at bounding box center [279, 76] width 114 height 15
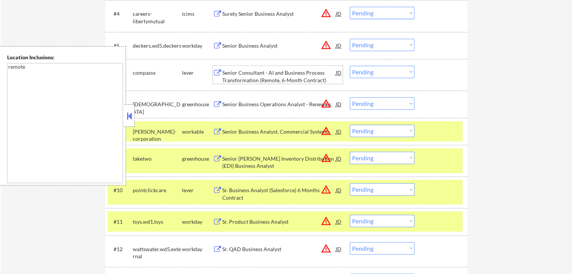
click at [244, 49] on div "Senior Business Analyst" at bounding box center [279, 46] width 114 height 14
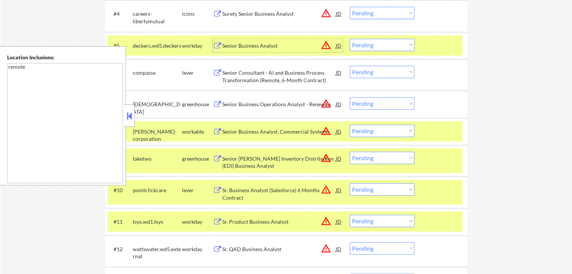
drag, startPoint x: 358, startPoint y: 43, endPoint x: 362, endPoint y: 47, distance: 5.9
click at [358, 43] on select "Choose an option... Pending Applied Excluded (Questions) Excluded (Expired) Exc…" at bounding box center [382, 45] width 65 height 12
click at [350, 39] on select "Choose an option... Pending Applied Excluded (Questions) Excluded (Expired) Exc…" at bounding box center [382, 45] width 65 height 12
select select ""pending""
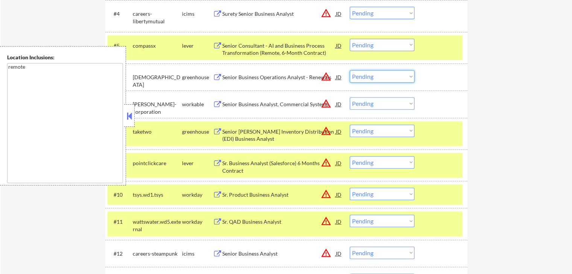
click at [368, 77] on select "Choose an option... Pending Applied Excluded (Questions) Excluded (Expired) Exc…" at bounding box center [382, 76] width 65 height 12
click at [350, 70] on select "Choose an option... Pending Applied Excluded (Questions) Excluded (Expired) Exc…" at bounding box center [382, 76] width 65 height 12
select select ""pending""
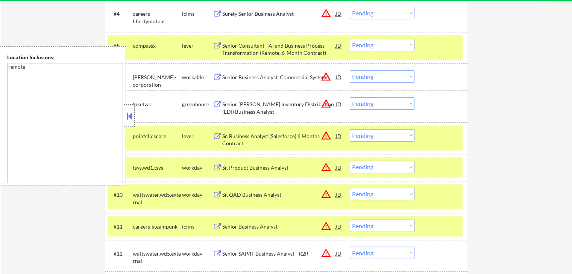
click at [224, 80] on div "Senior Business Analyst, Commercial Systems" at bounding box center [279, 78] width 114 height 8
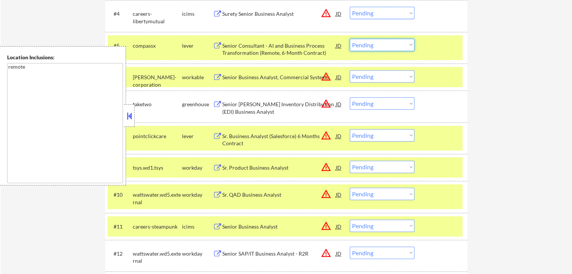
drag, startPoint x: 382, startPoint y: 44, endPoint x: 383, endPoint y: 50, distance: 5.8
click at [382, 44] on select "Choose an option... Pending Applied Excluded (Questions) Excluded (Expired) Exc…" at bounding box center [382, 45] width 65 height 12
click at [350, 39] on select "Choose an option... Pending Applied Excluded (Questions) Excluded (Expired) Exc…" at bounding box center [382, 45] width 65 height 12
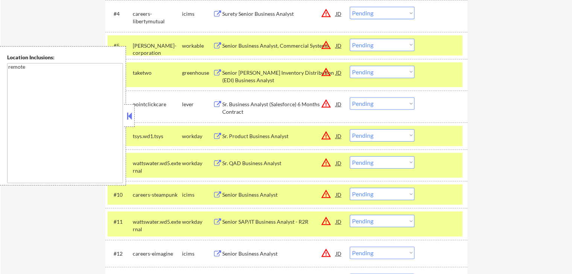
drag, startPoint x: 379, startPoint y: 45, endPoint x: 383, endPoint y: 49, distance: 5.8
click at [379, 45] on select "Choose an option... Pending Applied Excluded (Questions) Excluded (Expired) Exc…" at bounding box center [382, 45] width 65 height 12
click at [350, 39] on select "Choose an option... Pending Applied Excluded (Questions) Excluded (Expired) Exc…" at bounding box center [382, 45] width 65 height 12
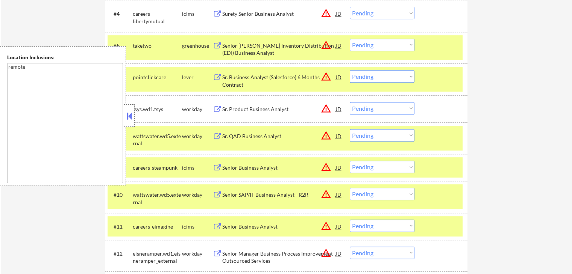
click at [240, 50] on div "Senior [PERSON_NAME] Inventory Distribution (EDI) Business Analyst" at bounding box center [279, 49] width 114 height 15
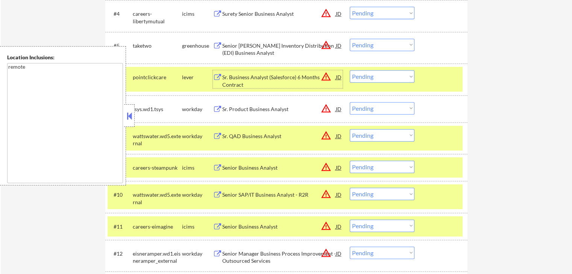
click at [232, 79] on div "Sr. Business Analyst (Salesforce) 6 Months Contract" at bounding box center [279, 81] width 114 height 15
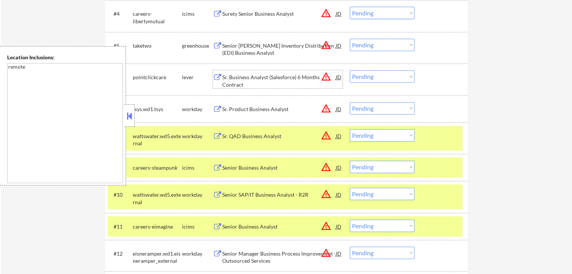
click at [381, 43] on select "Choose an option... Pending Applied Excluded (Questions) Excluded (Expired) Exc…" at bounding box center [382, 45] width 65 height 12
click at [350, 39] on select "Choose an option... Pending Applied Excluded (Questions) Excluded (Expired) Exc…" at bounding box center [382, 45] width 65 height 12
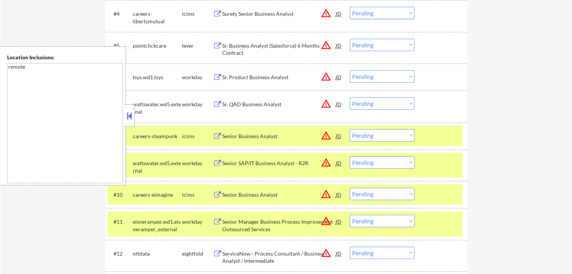
click at [339, 44] on div "JD" at bounding box center [339, 46] width 8 height 14
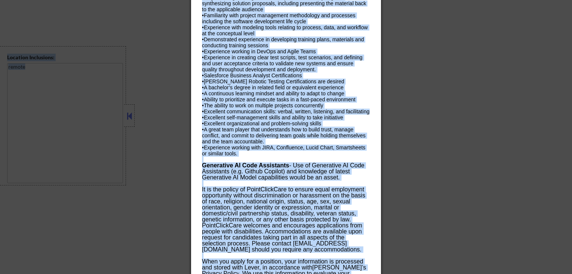
scroll to position [1229, 0]
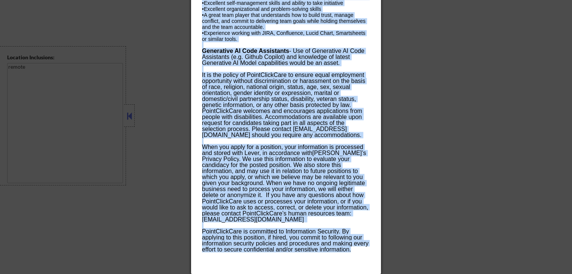
drag, startPoint x: 201, startPoint y: 29, endPoint x: 357, endPoint y: 271, distance: 287.8
copy div "AI Blocklist Check ✅: PointClickCare is not on the blocklist. At PointClickCare…"
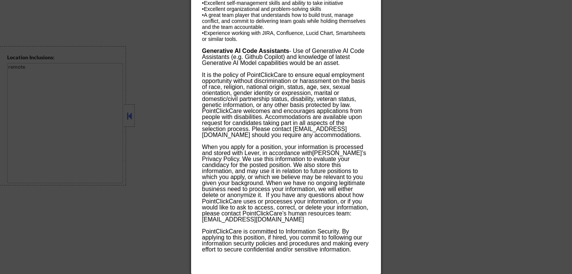
click at [432, 104] on div at bounding box center [286, 137] width 572 height 274
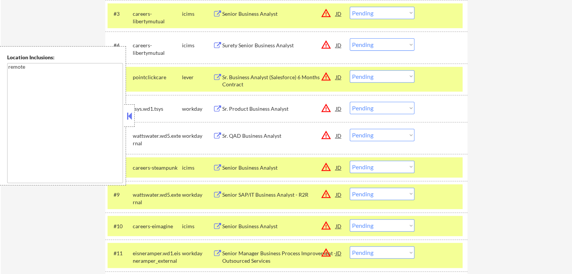
scroll to position [298, 0]
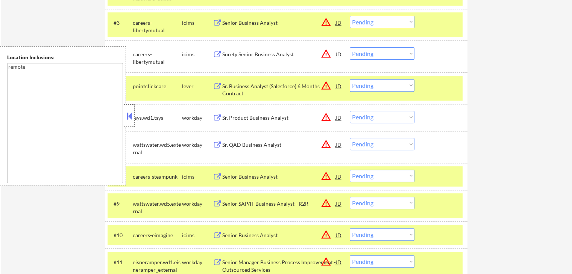
drag, startPoint x: 392, startPoint y: 83, endPoint x: 386, endPoint y: 87, distance: 7.6
click at [392, 83] on select "Choose an option... Pending Applied Excluded (Questions) Excluded (Expired) Exc…" at bounding box center [382, 85] width 65 height 12
click at [350, 79] on select "Choose an option... Pending Applied Excluded (Questions) Excluded (Expired) Exc…" at bounding box center [382, 85] width 65 height 12
select select ""pending""
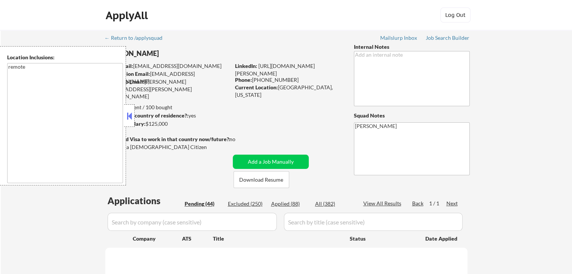
select select ""pending""
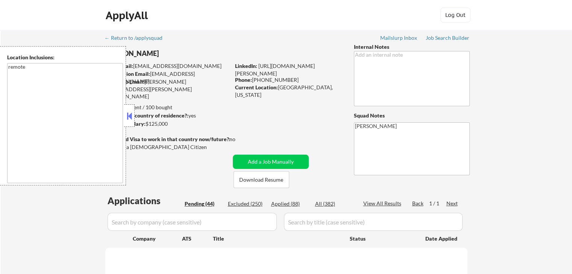
select select ""pending""
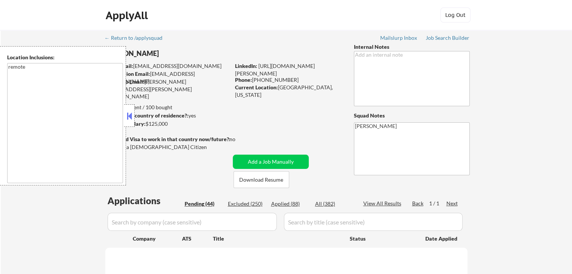
select select ""pending""
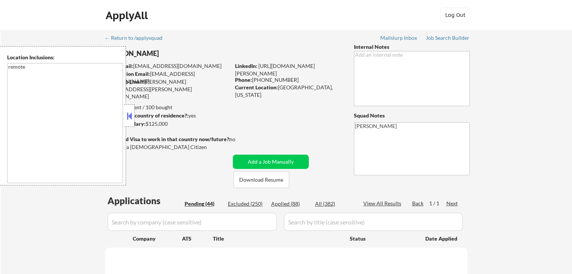
select select ""pending""
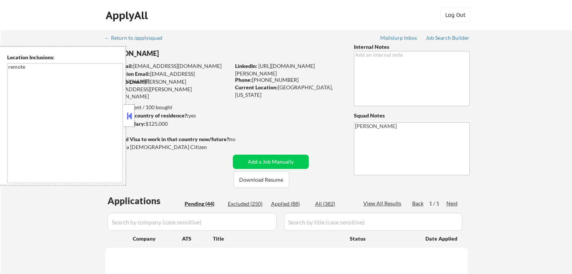
select select ""pending""
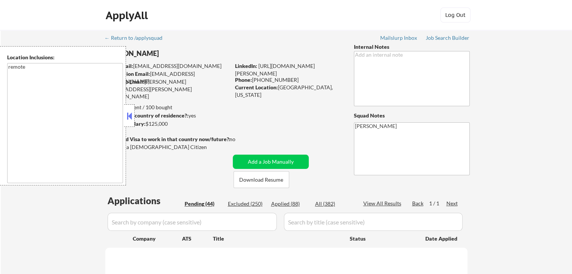
select select ""pending""
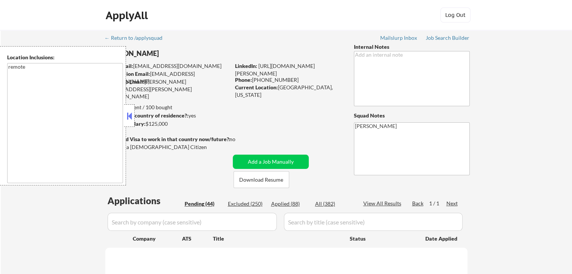
select select ""pending""
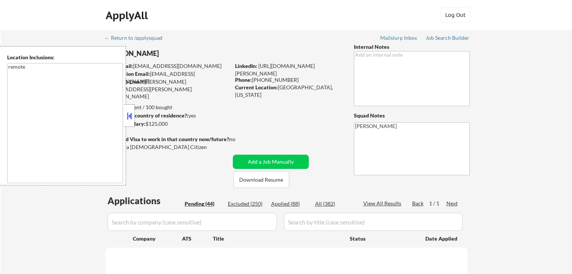
select select ""pending""
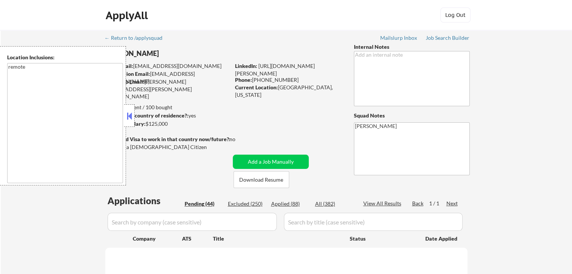
select select ""pending""
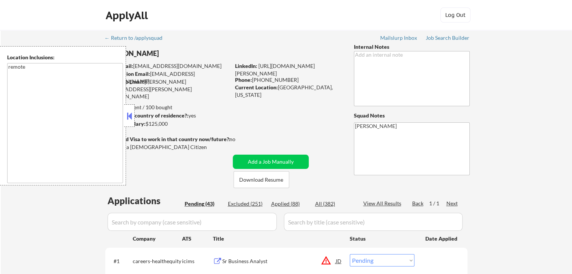
select select ""pending""
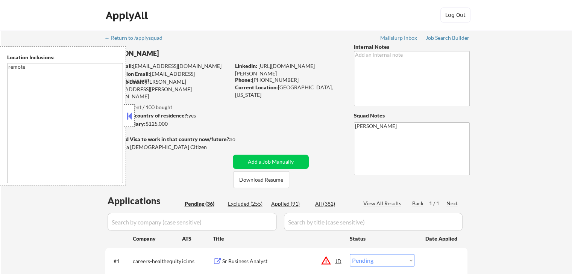
select select ""pending""
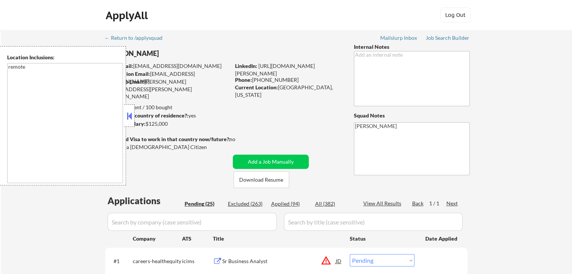
select select ""pending""
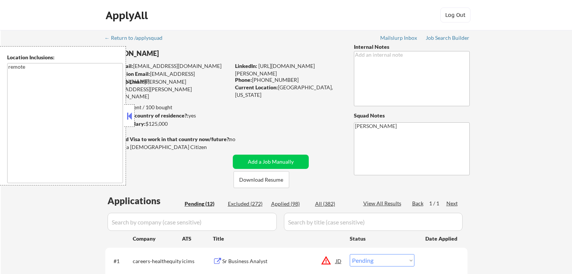
select select ""pending""
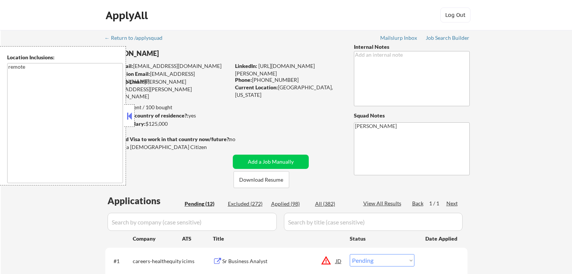
select select ""pending""
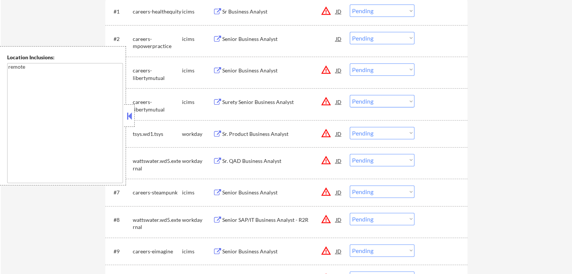
scroll to position [263, 0]
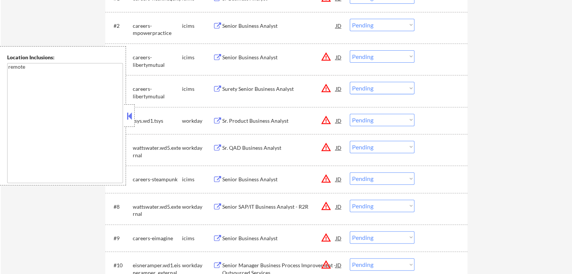
click at [125, 115] on button at bounding box center [129, 116] width 8 height 11
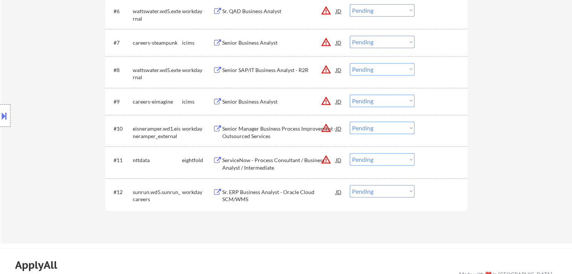
scroll to position [414, 0]
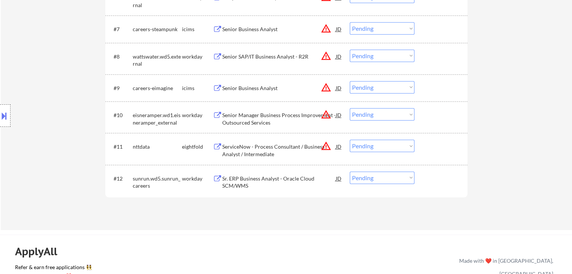
click at [224, 178] on div "Sr. ERP Business Analyst - Oracle Cloud SCM/WMS" at bounding box center [279, 182] width 114 height 15
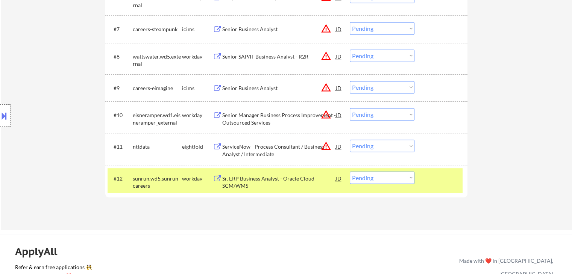
click at [219, 113] on button at bounding box center [217, 115] width 9 height 7
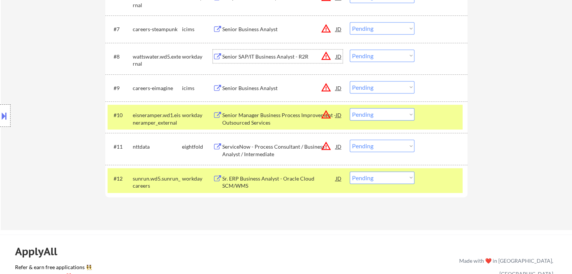
click at [227, 59] on div "Senior SAP/IT Business Analyst - R2R" at bounding box center [279, 57] width 114 height 8
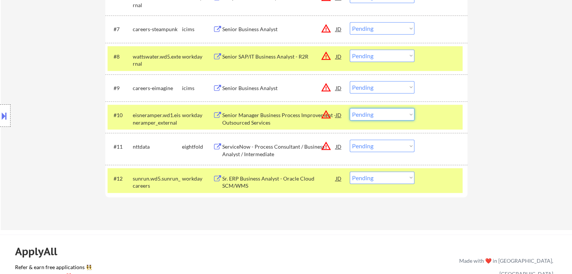
drag, startPoint x: 376, startPoint y: 112, endPoint x: 379, endPoint y: 118, distance: 5.9
click at [377, 112] on select "Choose an option... Pending Applied Excluded (Questions) Excluded (Expired) Exc…" at bounding box center [382, 114] width 65 height 12
click at [350, 108] on select "Choose an option... Pending Applied Excluded (Questions) Excluded (Expired) Exc…" at bounding box center [382, 114] width 65 height 12
select select ""pending""
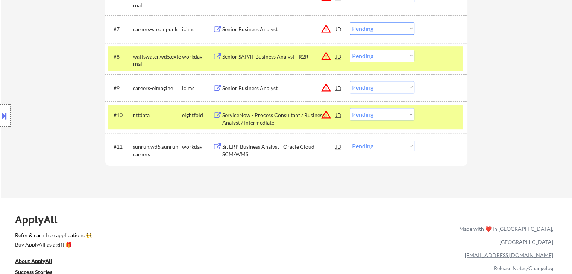
click at [376, 149] on select "Choose an option... Pending Applied Excluded (Questions) Excluded (Expired) Exc…" at bounding box center [382, 146] width 65 height 12
select select ""applied""
click at [350, 140] on select "Choose an option... Pending Applied Excluded (Questions) Excluded (Expired) Exc…" at bounding box center [382, 146] width 65 height 12
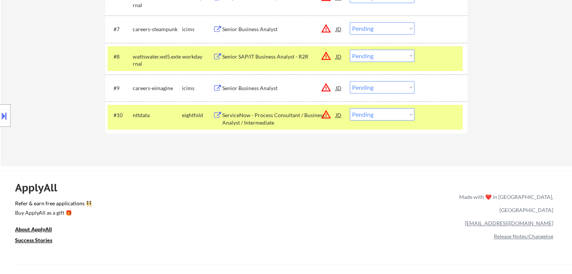
click at [262, 59] on div "Senior SAP/IT Business Analyst - R2R" at bounding box center [279, 57] width 114 height 8
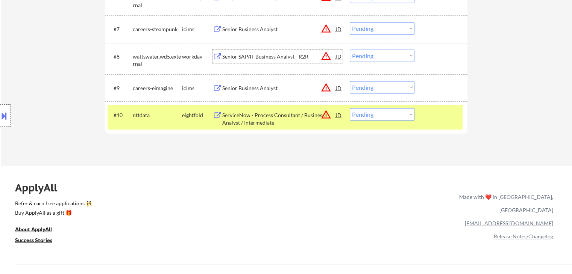
click at [374, 54] on select "Choose an option... Pending Applied Excluded (Questions) Excluded (Expired) Exc…" at bounding box center [382, 56] width 65 height 12
click at [350, 50] on select "Choose an option... Pending Applied Excluded (Questions) Excluded (Expired) Exc…" at bounding box center [382, 56] width 65 height 12
select select ""pending""
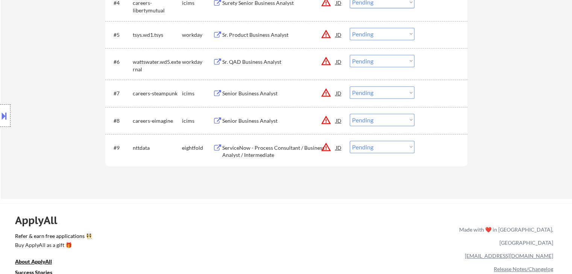
scroll to position [338, 0]
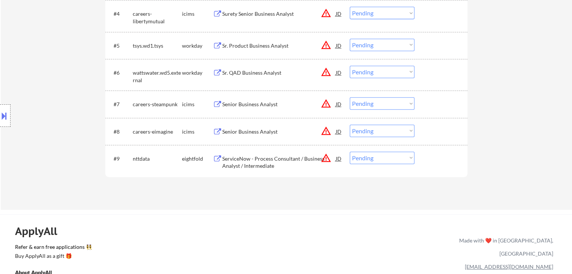
click at [248, 71] on div "Sr. QAD Business Analyst" at bounding box center [279, 73] width 114 height 8
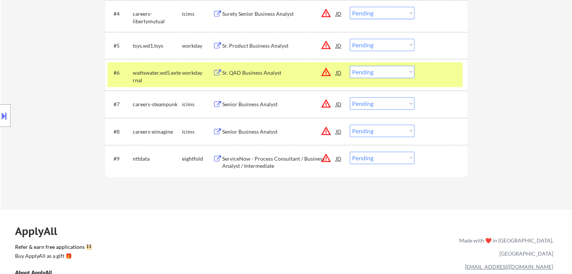
click at [233, 39] on div "Sr. Product Business Analyst" at bounding box center [279, 46] width 114 height 14
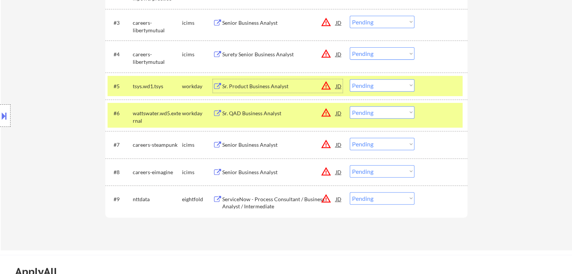
scroll to position [263, 0]
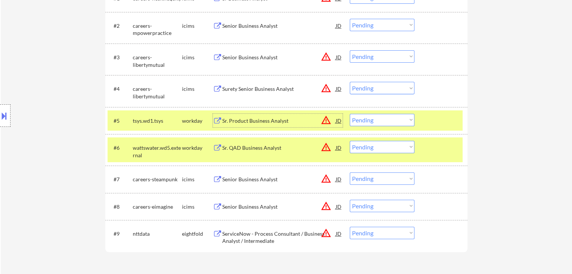
click at [392, 121] on select "Choose an option... Pending Applied Excluded (Questions) Excluded (Expired) Exc…" at bounding box center [382, 120] width 65 height 12
click at [350, 114] on select "Choose an option... Pending Applied Excluded (Questions) Excluded (Expired) Exc…" at bounding box center [382, 120] width 65 height 12
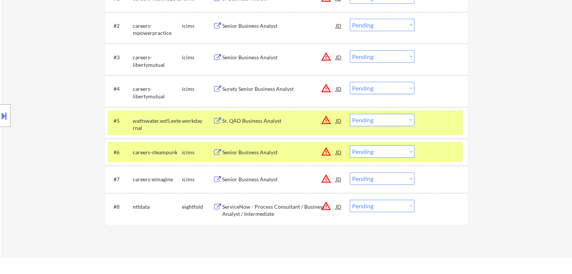
drag, startPoint x: 370, startPoint y: 120, endPoint x: 373, endPoint y: 124, distance: 5.1
click at [370, 120] on select "Choose an option... Pending Applied Excluded (Questions) Excluded (Expired) Exc…" at bounding box center [382, 120] width 65 height 12
click at [350, 114] on select "Choose an option... Pending Applied Excluded (Questions) Excluded (Expired) Exc…" at bounding box center [382, 120] width 65 height 12
select select ""pending""
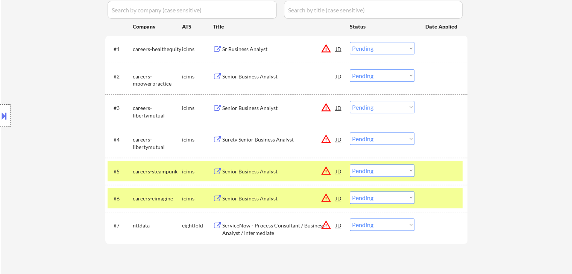
scroll to position [226, 0]
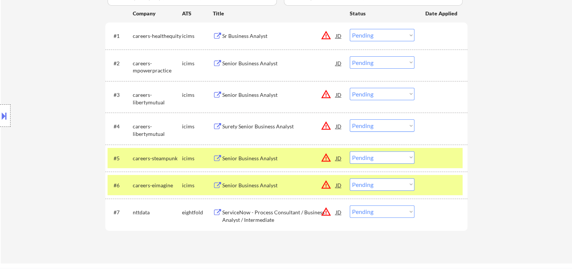
click at [244, 217] on div "ServiceNow - Process Consultant / Business Analyst / Intermediate" at bounding box center [279, 216] width 114 height 15
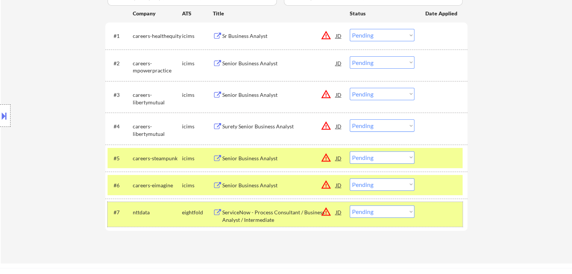
drag, startPoint x: 432, startPoint y: 221, endPoint x: 437, endPoint y: 193, distance: 29.1
click at [432, 221] on div "#7 nttdata eightfold ServiceNow - Process Consultant / Business Analyst / Inter…" at bounding box center [285, 214] width 355 height 25
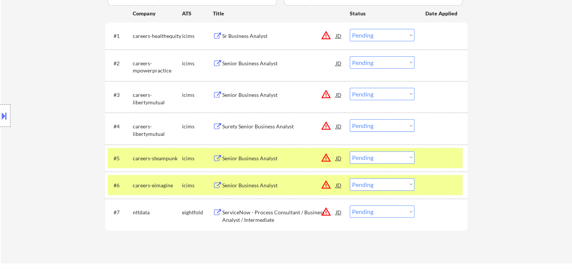
click at [439, 182] on div at bounding box center [441, 186] width 33 height 14
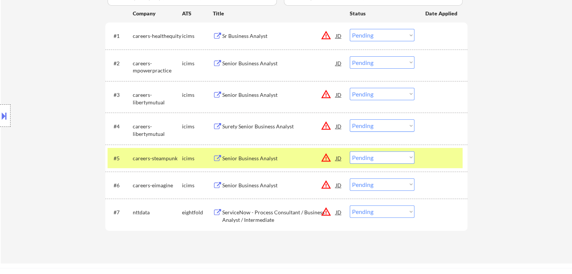
click at [438, 159] on div at bounding box center [441, 159] width 33 height 14
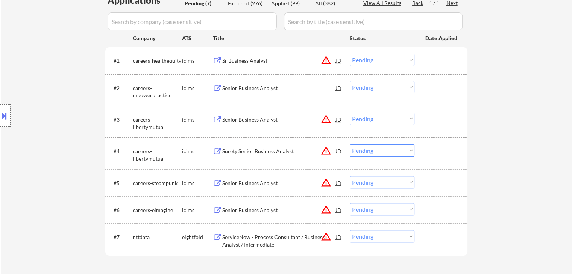
scroll to position [188, 0]
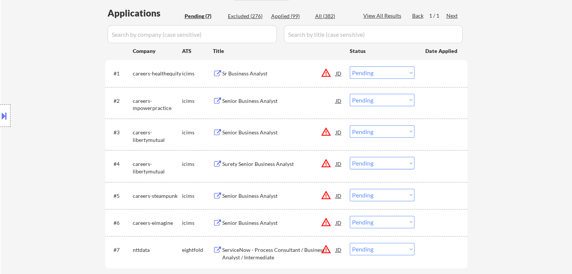
click at [220, 102] on button at bounding box center [217, 101] width 9 height 7
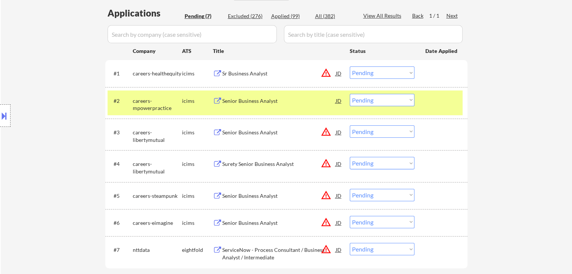
scroll to position [338, 0]
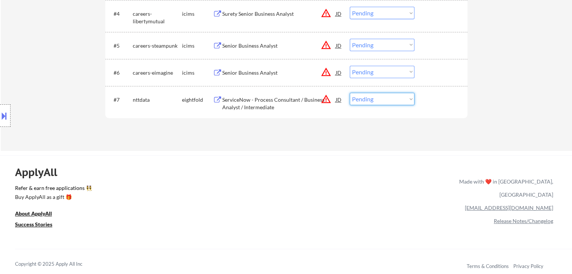
drag, startPoint x: 382, startPoint y: 98, endPoint x: 385, endPoint y: 102, distance: 4.8
click at [383, 98] on select "Choose an option... Pending Applied Excluded (Questions) Excluded (Expired) Exc…" at bounding box center [382, 99] width 65 height 12
select select ""excluded__bad_match_""
click at [350, 93] on select "Choose an option... Pending Applied Excluded (Questions) Excluded (Expired) Exc…" at bounding box center [382, 99] width 65 height 12
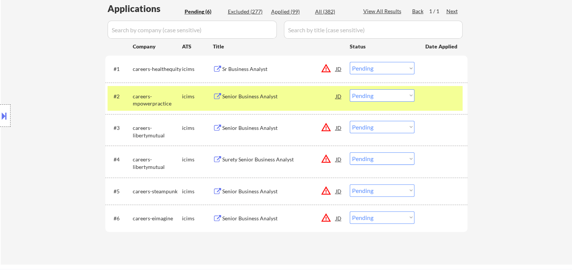
scroll to position [188, 0]
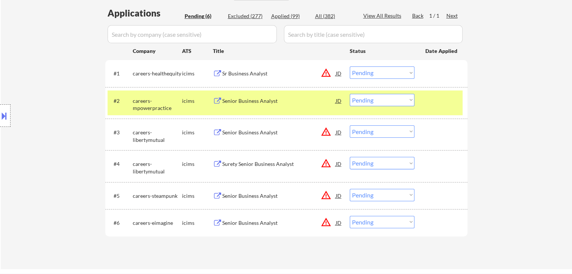
click at [222, 74] on button at bounding box center [217, 73] width 9 height 7
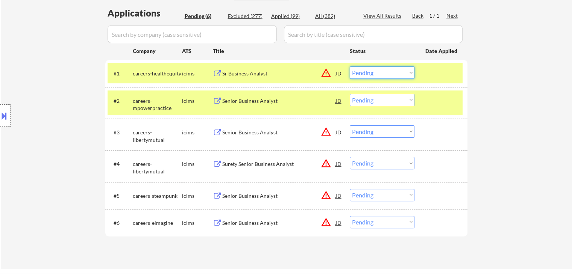
drag, startPoint x: 379, startPoint y: 71, endPoint x: 381, endPoint y: 76, distance: 5.1
click at [379, 71] on select "Choose an option... Pending Applied Excluded (Questions) Excluded (Expired) Exc…" at bounding box center [382, 73] width 65 height 12
click at [350, 67] on select "Choose an option... Pending Applied Excluded (Questions) Excluded (Expired) Exc…" at bounding box center [382, 73] width 65 height 12
select select ""pending""
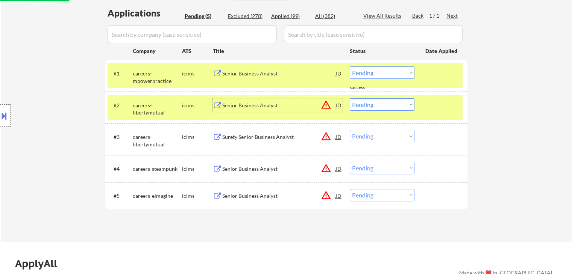
click at [236, 105] on div "Senior Business Analyst" at bounding box center [279, 106] width 114 height 8
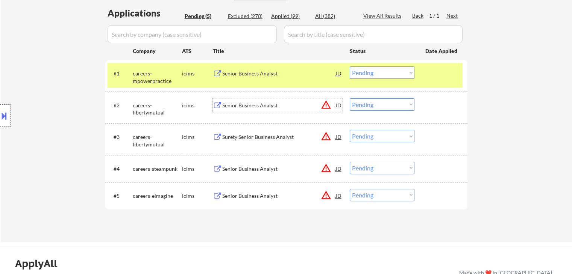
click at [244, 106] on div "Senior Business Analyst" at bounding box center [279, 106] width 114 height 8
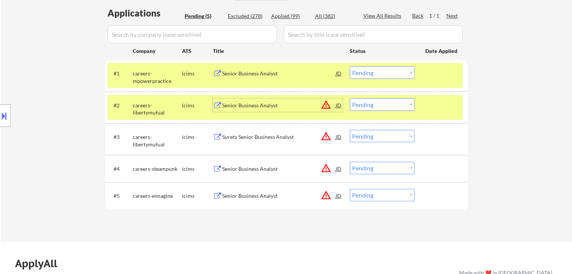
click at [382, 105] on select "Choose an option... Pending Applied Excluded (Questions) Excluded (Expired) Exc…" at bounding box center [382, 104] width 65 height 12
click at [350, 98] on select "Choose an option... Pending Applied Excluded (Questions) Excluded (Expired) Exc…" at bounding box center [382, 104] width 65 height 12
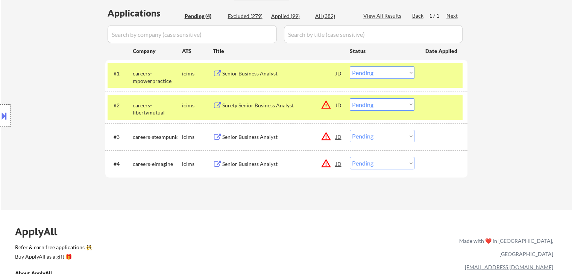
click at [226, 104] on div "Surety Senior Business Analyst" at bounding box center [279, 106] width 114 height 8
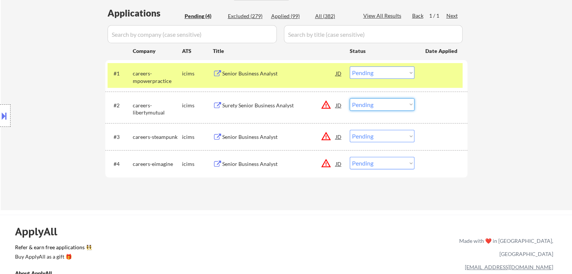
click at [374, 103] on select "Choose an option... Pending Applied Excluded (Questions) Excluded (Expired) Exc…" at bounding box center [382, 104] width 65 height 12
click at [350, 98] on select "Choose an option... Pending Applied Excluded (Questions) Excluded (Expired) Exc…" at bounding box center [382, 104] width 65 height 12
select select ""pending""
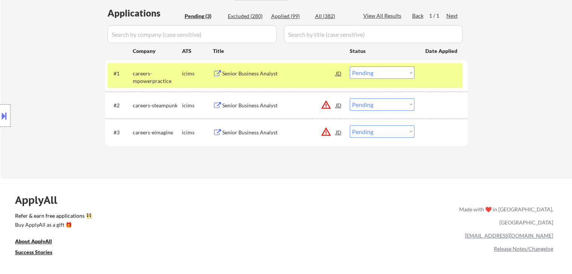
click at [231, 106] on div "Senior Business Analyst" at bounding box center [279, 106] width 114 height 8
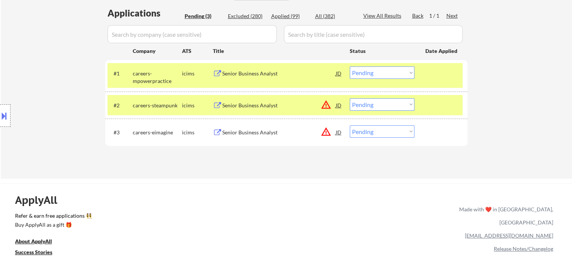
click at [238, 130] on div "Senior Business Analyst" at bounding box center [279, 133] width 114 height 8
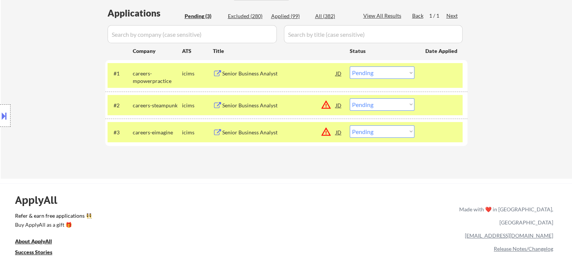
click at [445, 127] on div at bounding box center [441, 133] width 33 height 14
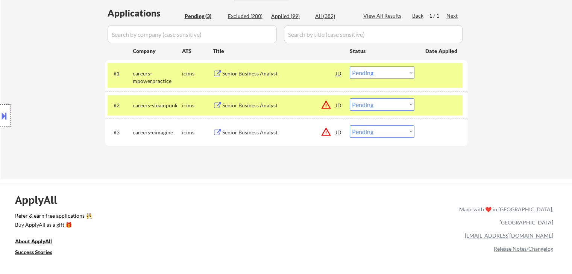
click at [438, 107] on div at bounding box center [441, 105] width 33 height 14
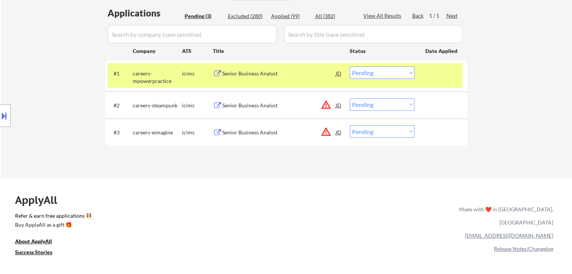
click at [445, 64] on div "#1 careers-mpowerpractice icims Senior Business Analyst JD warning_amber Choose…" at bounding box center [285, 75] width 355 height 25
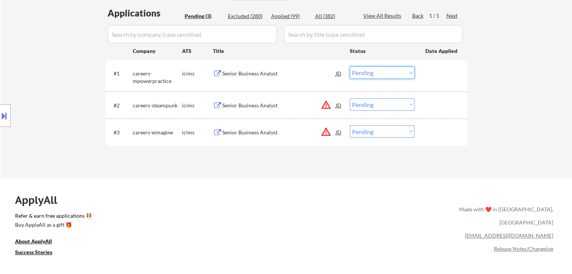
click at [376, 69] on select "Choose an option... Pending Applied Excluded (Questions) Excluded (Expired) Exc…" at bounding box center [382, 73] width 65 height 12
click at [350, 67] on select "Choose an option... Pending Applied Excluded (Questions) Excluded (Expired) Exc…" at bounding box center [382, 73] width 65 height 12
select select ""pending""
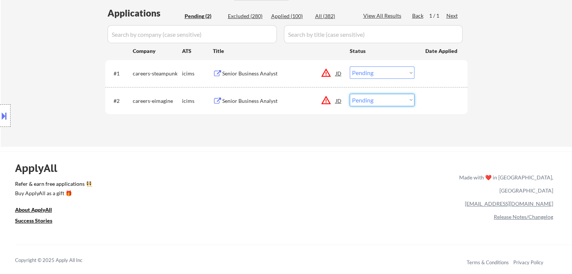
click at [371, 100] on select "Choose an option... Pending Applied Excluded (Questions) Excluded (Expired) Exc…" at bounding box center [382, 100] width 65 height 12
select select ""applied""
click at [350, 94] on select "Choose an option... Pending Applied Excluded (Questions) Excluded (Expired) Exc…" at bounding box center [382, 100] width 65 height 12
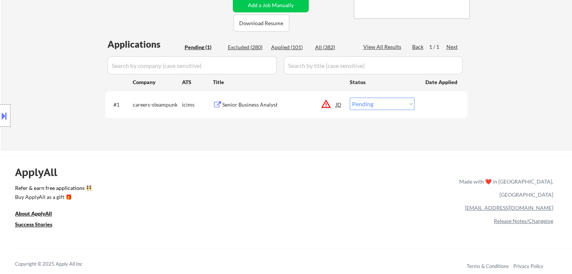
scroll to position [113, 0]
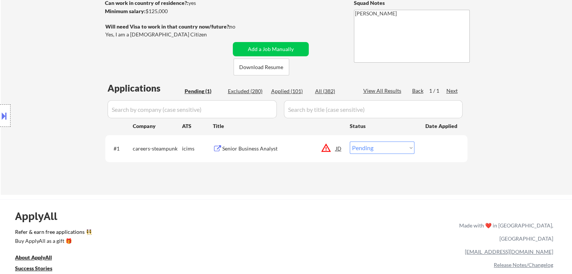
click at [524, 114] on div "← Return to /applysquad Mailslurp Inbox Job Search Builder Parker Boyes User Em…" at bounding box center [286, 56] width 571 height 278
click at [338, 149] on div "JD" at bounding box center [339, 149] width 8 height 14
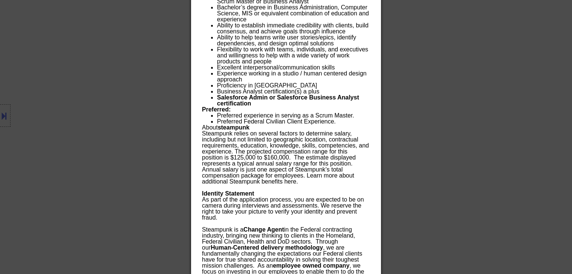
scroll to position [489, 0]
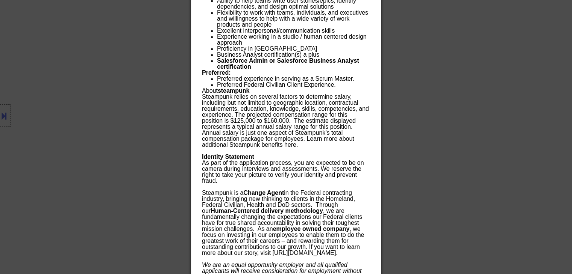
click at [454, 119] on div at bounding box center [286, 137] width 572 height 274
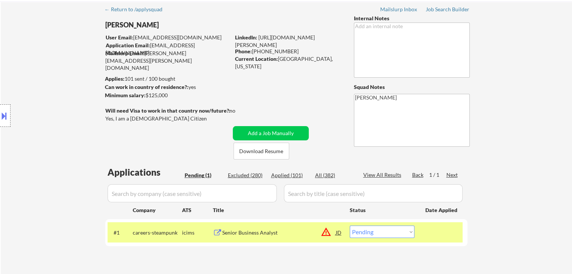
scroll to position [0, 0]
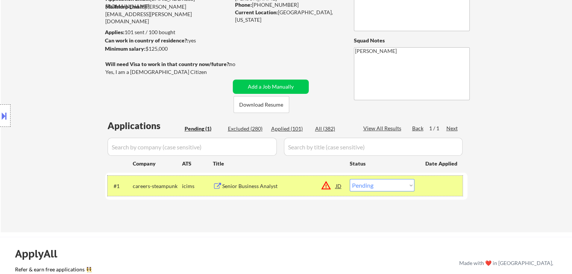
click at [446, 182] on div at bounding box center [441, 186] width 33 height 14
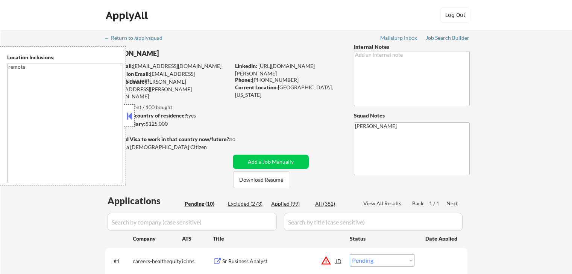
select select ""pending""
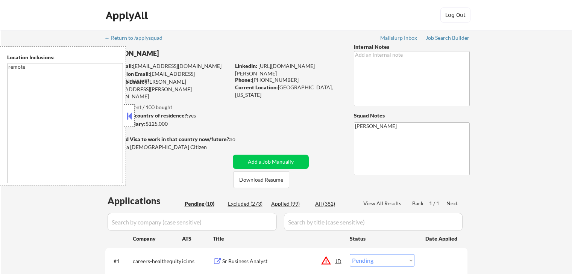
select select ""pending""
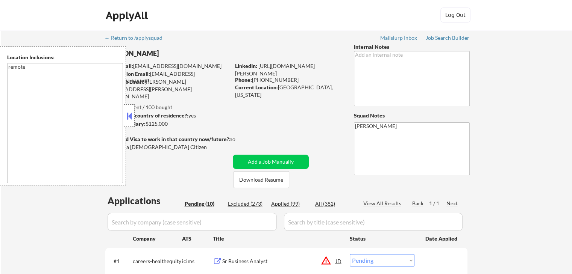
select select ""pending""
